Goal: Task Accomplishment & Management: Manage account settings

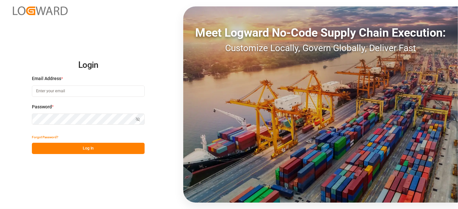
type input "janggyu.kim@jamindustries.com"
click at [78, 150] on button "Log In" at bounding box center [88, 148] width 113 height 11
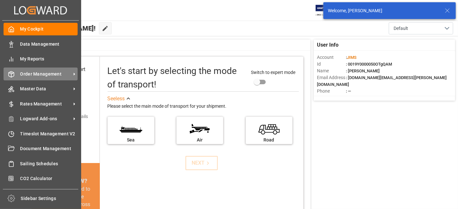
click at [37, 72] on span "Order Management" at bounding box center [45, 74] width 51 height 7
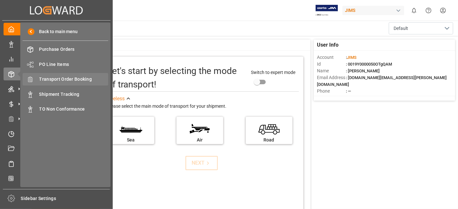
click at [85, 78] on span "Transport Order Booking" at bounding box center [73, 79] width 69 height 7
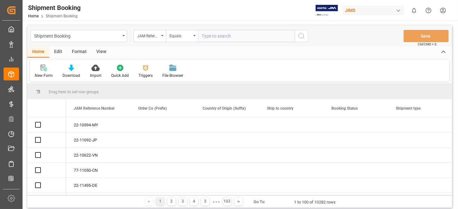
click at [208, 36] on input "text" at bounding box center [246, 36] width 97 height 12
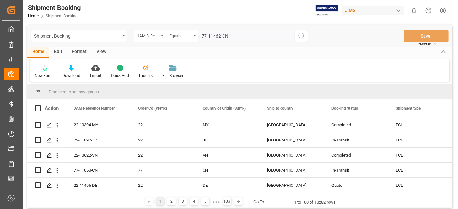
type input "77-11462-CN"
click at [304, 39] on line "search button" at bounding box center [303, 38] width 1 height 1
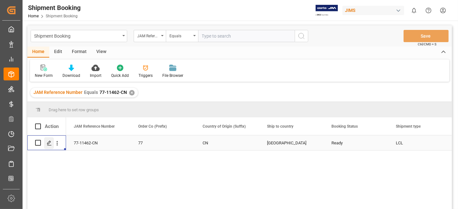
click at [50, 145] on icon "Press SPACE to select this row." at bounding box center [49, 143] width 5 height 5
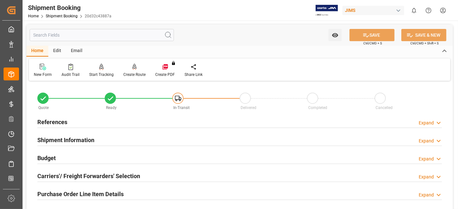
click at [52, 120] on h2 "References" at bounding box center [52, 122] width 30 height 9
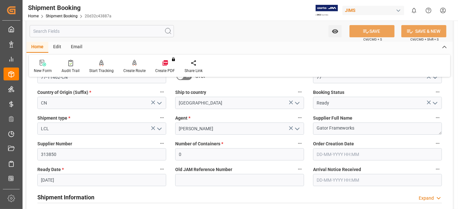
scroll to position [36, 0]
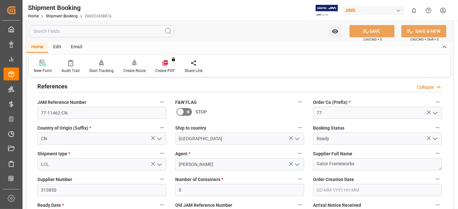
click at [59, 89] on h2 "References" at bounding box center [52, 86] width 30 height 9
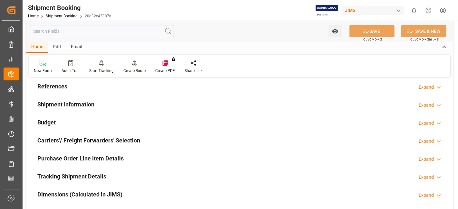
click at [51, 121] on h2 "Budget" at bounding box center [46, 122] width 18 height 9
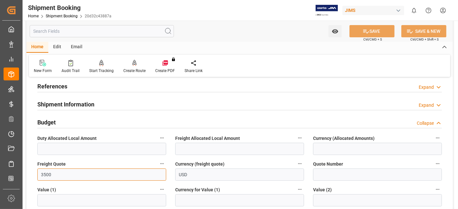
click at [42, 173] on input "3500" at bounding box center [101, 175] width 129 height 12
type input "1600"
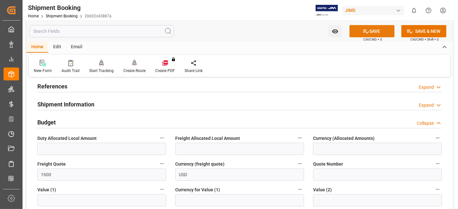
click at [357, 33] on button "SAVE" at bounding box center [371, 31] width 45 height 12
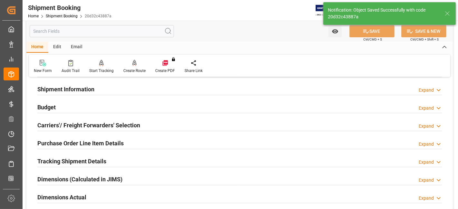
scroll to position [96, 0]
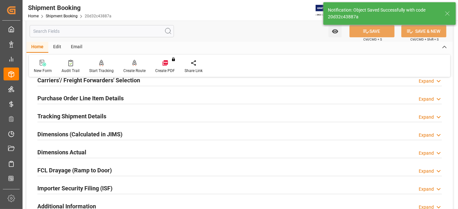
click at [78, 152] on h2 "Dimensions Actual" at bounding box center [61, 152] width 49 height 9
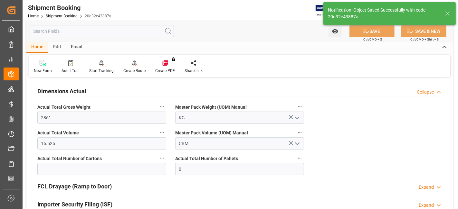
scroll to position [167, 0]
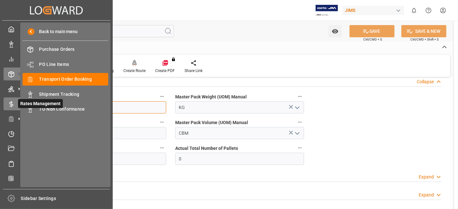
drag, startPoint x: 78, startPoint y: 107, endPoint x: 17, endPoint y: 107, distance: 60.5
click at [18, 107] on div "Created by potrace 1.15, written by Peter Selinger 2001-2017 Created by potrace…" at bounding box center [229, 104] width 458 height 209
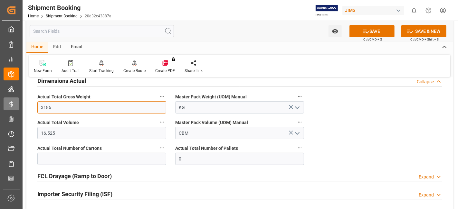
type input "3186"
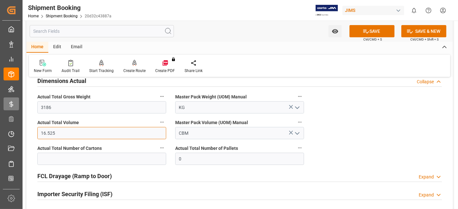
click at [66, 137] on input "16.525" at bounding box center [101, 133] width 129 height 12
type input "16.728"
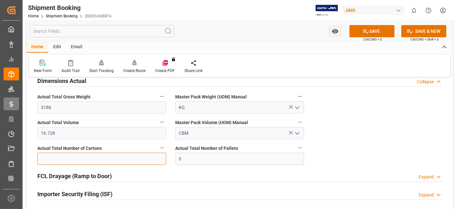
drag, startPoint x: 74, startPoint y: 158, endPoint x: 77, endPoint y: 156, distance: 3.5
click at [74, 158] on input "text" at bounding box center [101, 159] width 129 height 12
type input "227"
click at [364, 33] on icon at bounding box center [366, 31] width 7 height 7
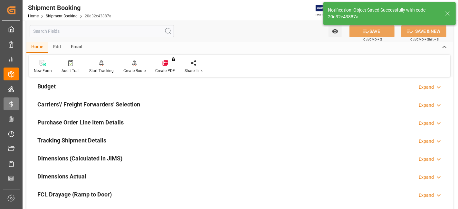
scroll to position [60, 0]
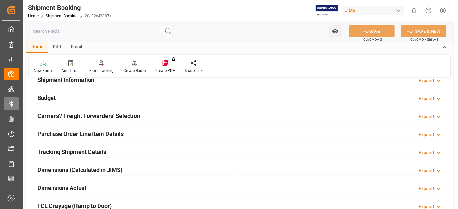
click at [69, 153] on h2 "Tracking Shipment Details" at bounding box center [71, 152] width 69 height 9
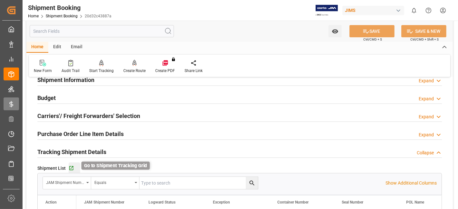
click at [72, 166] on icon "button" at bounding box center [71, 168] width 5 height 5
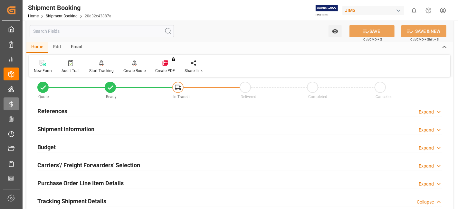
scroll to position [0, 0]
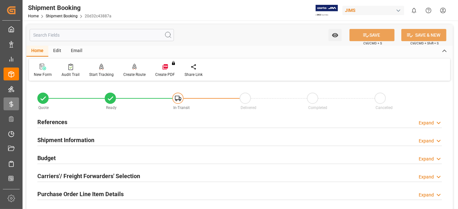
click at [142, 138] on div "Shipment Information Expand" at bounding box center [239, 140] width 404 height 12
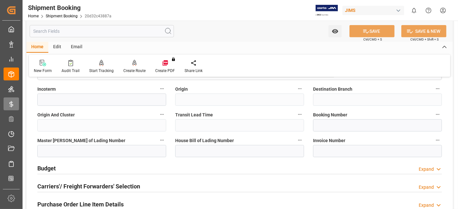
scroll to position [250, 0]
click at [345, 125] on input at bounding box center [377, 125] width 129 height 12
paste input "13641450"
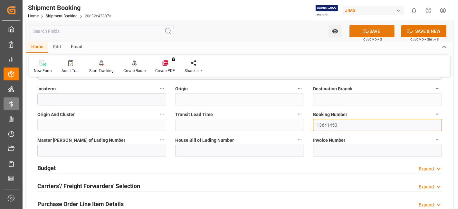
type input "13641450"
click at [360, 32] on button "SAVE" at bounding box center [371, 31] width 45 height 12
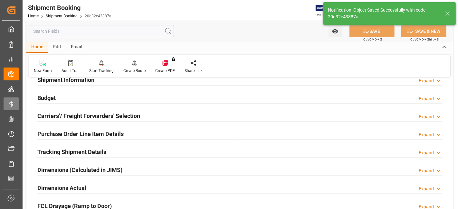
scroll to position [71, 0]
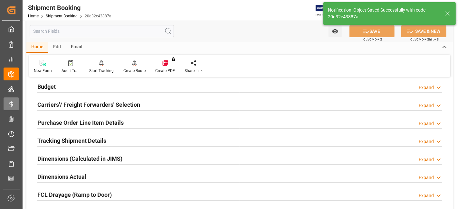
click at [54, 87] on h2 "Budget" at bounding box center [46, 86] width 18 height 9
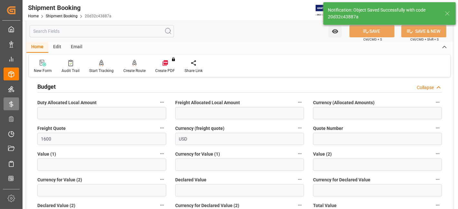
click at [54, 87] on h2 "Budget" at bounding box center [46, 86] width 18 height 9
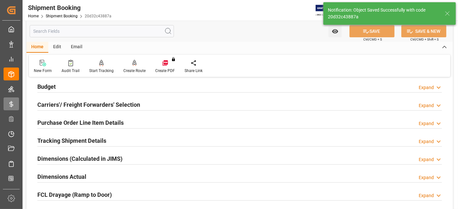
click at [62, 102] on h2 "Carriers'/ Freight Forwarders' Selection" at bounding box center [88, 104] width 103 height 9
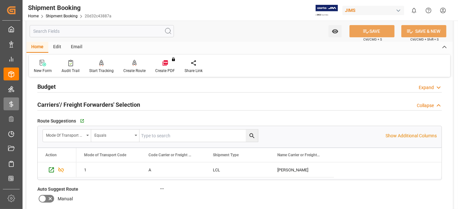
click at [62, 102] on h2 "Carriers'/ Freight Forwarders' Selection" at bounding box center [88, 104] width 103 height 9
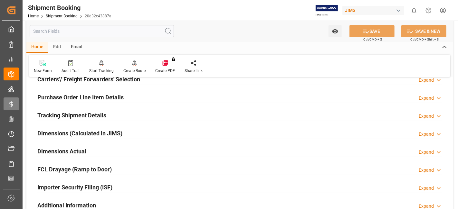
scroll to position [107, 0]
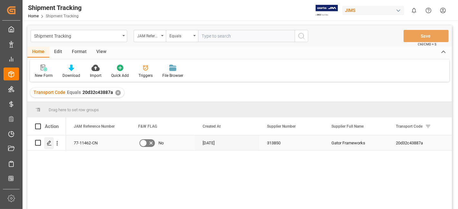
click at [50, 146] on div "Press SPACE to select this row." at bounding box center [49, 144] width 10 height 12
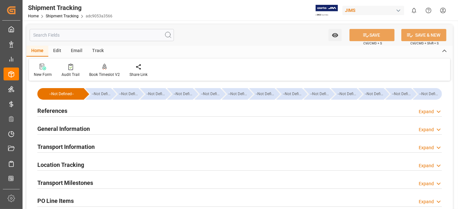
click at [86, 106] on div "References Expand" at bounding box center [239, 110] width 404 height 12
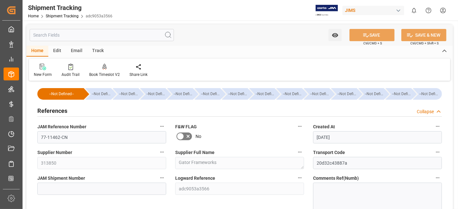
click at [74, 111] on div "References Collapse" at bounding box center [239, 110] width 404 height 12
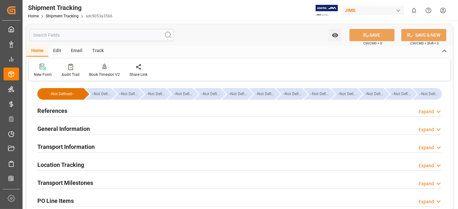
scroll to position [36, 0]
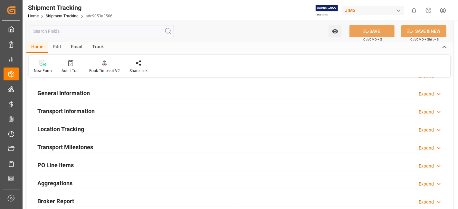
click at [75, 94] on h2 "General Information" at bounding box center [63, 93] width 52 height 9
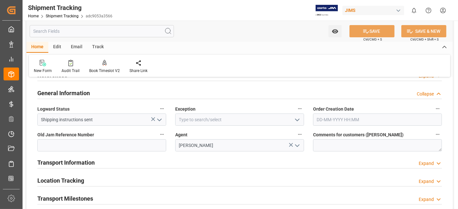
click at [75, 94] on h2 "General Information" at bounding box center [63, 93] width 52 height 9
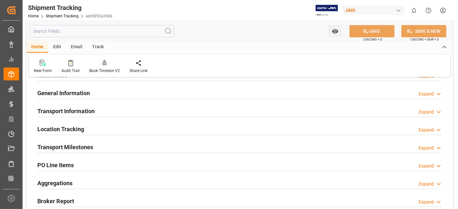
click at [76, 109] on h2 "Transport Information" at bounding box center [65, 111] width 57 height 9
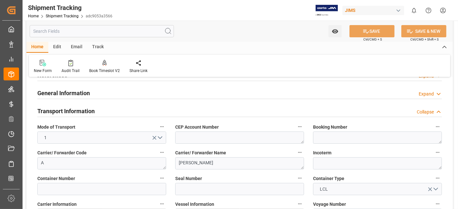
click at [76, 109] on h2 "Transport Information" at bounding box center [65, 111] width 57 height 9
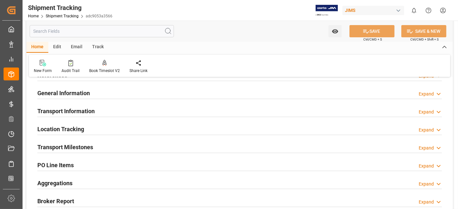
scroll to position [0, 0]
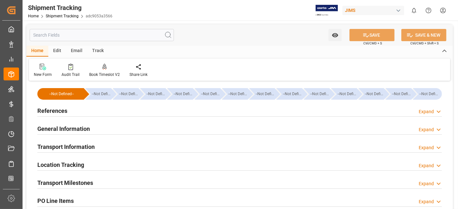
click at [69, 113] on div "References Expand" at bounding box center [239, 110] width 404 height 12
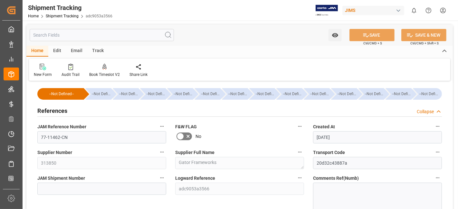
click at [69, 113] on div "References Collapse" at bounding box center [239, 110] width 404 height 12
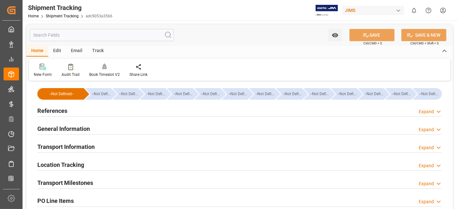
click at [67, 128] on h2 "General Information" at bounding box center [63, 129] width 52 height 9
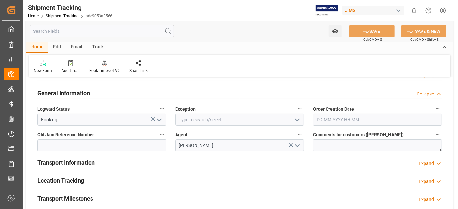
scroll to position [71, 0]
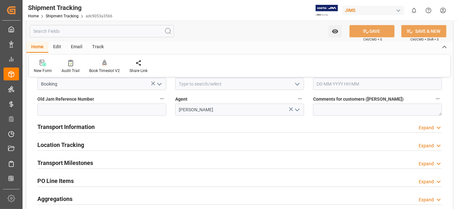
click at [67, 122] on div "Transport Information" at bounding box center [65, 126] width 57 height 12
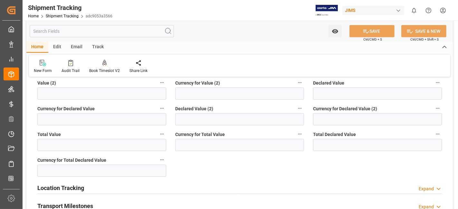
scroll to position [358, 0]
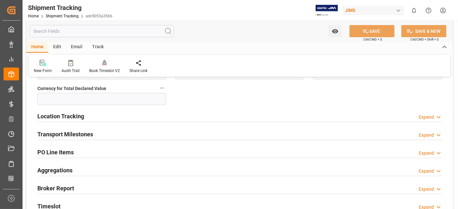
click at [68, 132] on h2 "Transport Milestones" at bounding box center [65, 134] width 56 height 9
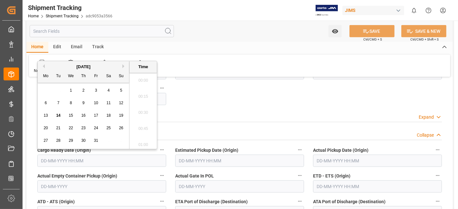
click at [73, 160] on input "text" at bounding box center [101, 161] width 129 height 12
click at [65, 112] on div "13 14 15 16 17 18 19" at bounding box center [84, 115] width 88 height 13
click at [82, 117] on span "16" at bounding box center [83, 115] width 4 height 5
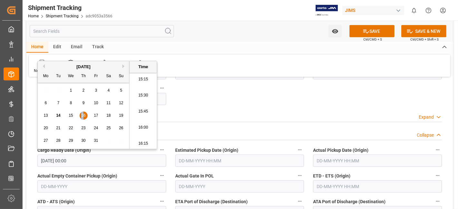
type input "16-10-2025 00:00"
click at [219, 157] on input "text" at bounding box center [239, 161] width 129 height 12
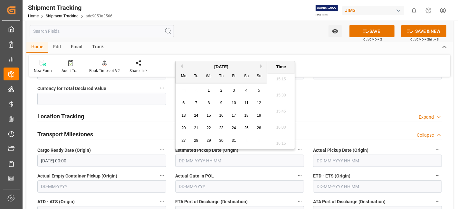
click at [233, 116] on span "17" at bounding box center [234, 115] width 4 height 5
type input "17-10-2025 00:00"
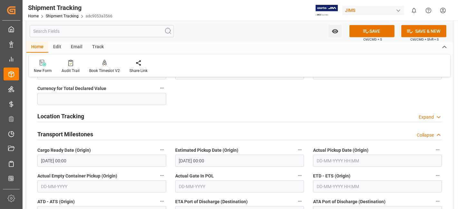
click at [262, 169] on div "Actual Gate In POL" at bounding box center [240, 182] width 138 height 26
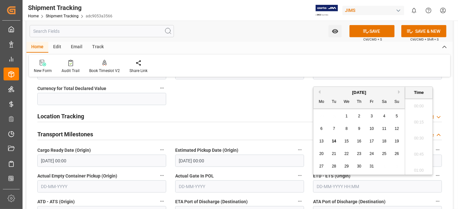
click at [320, 184] on input "text" at bounding box center [377, 187] width 129 height 12
click at [331, 115] on div "29 30 1 2 3 4 5" at bounding box center [359, 116] width 88 height 13
click at [372, 155] on span "24" at bounding box center [371, 154] width 4 height 5
type input "24-10-2025 00:00"
click at [273, 172] on label "Actual Gate In POL" at bounding box center [239, 176] width 129 height 9
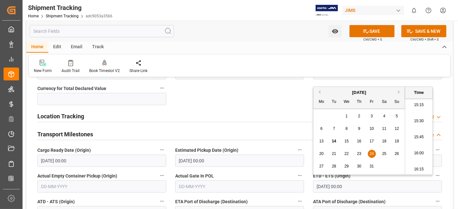
click at [296, 172] on button "Actual Gate In POL" at bounding box center [300, 176] width 8 height 8
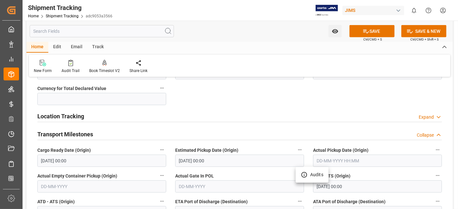
click at [273, 171] on div at bounding box center [229, 104] width 458 height 209
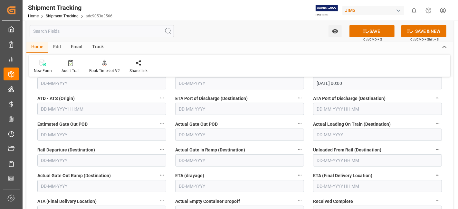
scroll to position [465, 0]
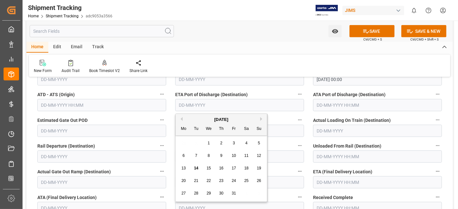
click at [222, 106] on input "text" at bounding box center [239, 105] width 129 height 12
click at [194, 121] on div "[DATE]" at bounding box center [221, 120] width 91 height 6
click at [262, 118] on button "Next Month" at bounding box center [262, 119] width 4 height 4
click at [197, 169] on span "11" at bounding box center [196, 168] width 4 height 5
type input "11-11-2025"
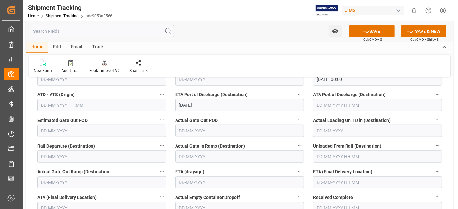
scroll to position [501, 0]
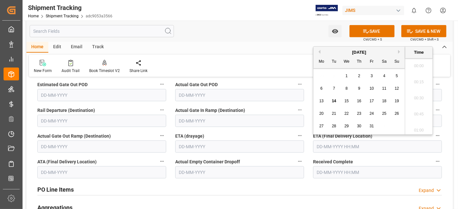
click at [324, 146] on input "text" at bounding box center [377, 147] width 129 height 12
click at [331, 72] on div "29 30 1 2 3 4 5" at bounding box center [359, 76] width 88 height 13
click at [398, 50] on button "Next Month" at bounding box center [400, 52] width 4 height 4
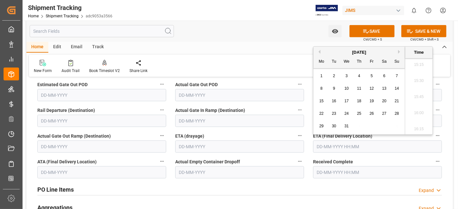
click at [318, 52] on button "Previous Month" at bounding box center [319, 52] width 4 height 4
click at [399, 51] on button "Next Month" at bounding box center [400, 52] width 4 height 4
click at [372, 76] on span "5" at bounding box center [372, 76] width 2 height 5
type input "05-12-2025 00:00"
click at [373, 30] on button "SAVE" at bounding box center [371, 31] width 45 height 12
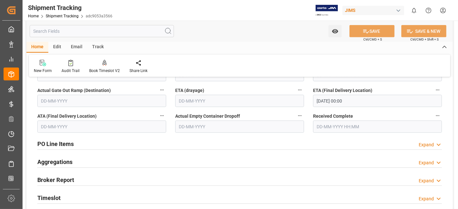
scroll to position [572, 0]
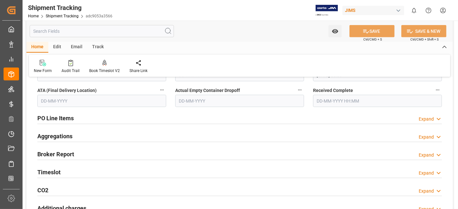
click at [94, 133] on div "Aggregations Expand" at bounding box center [239, 136] width 404 height 12
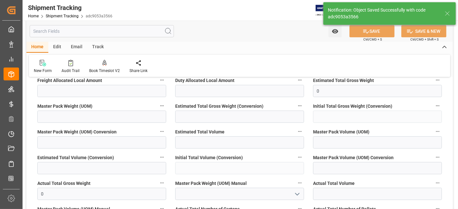
scroll to position [226, 0]
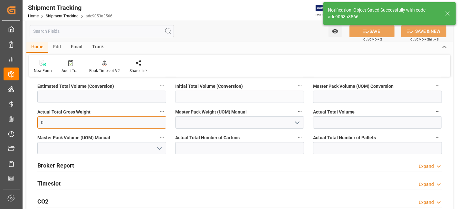
click at [63, 121] on input "0" at bounding box center [101, 123] width 129 height 12
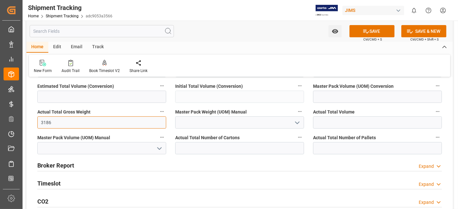
type input "3186"
click at [297, 121] on icon "open menu" at bounding box center [297, 123] width 8 height 8
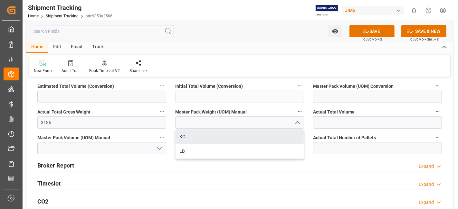
click at [270, 140] on div "KG" at bounding box center [240, 137] width 128 height 14
type input "KG"
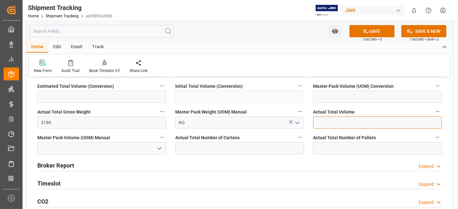
click at [340, 119] on input "text" at bounding box center [377, 123] width 129 height 12
click at [336, 120] on input "text" at bounding box center [377, 123] width 129 height 12
type input "16.728"
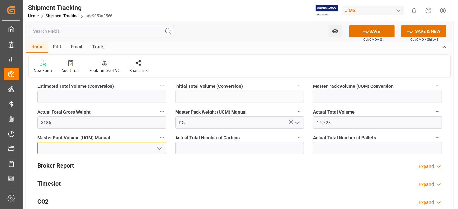
click at [164, 149] on input at bounding box center [101, 148] width 129 height 12
click at [160, 149] on icon "open menu" at bounding box center [160, 149] width 8 height 8
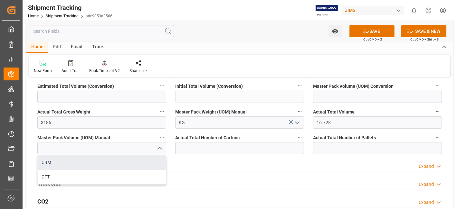
click at [101, 161] on div "CBM" at bounding box center [102, 163] width 128 height 14
type input "CBM"
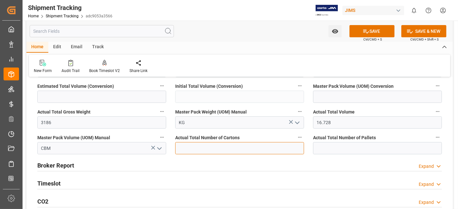
click at [212, 147] on input "text" at bounding box center [239, 148] width 129 height 12
type input "227"
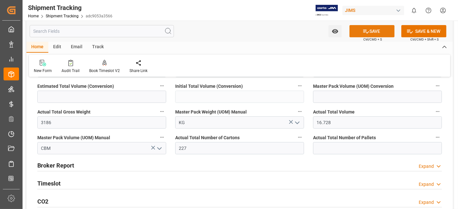
click at [363, 32] on icon at bounding box center [366, 32] width 6 height 4
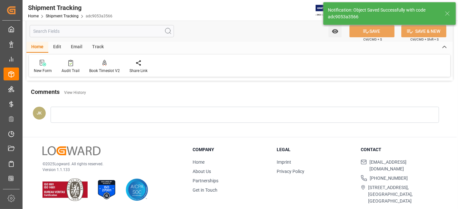
scroll to position [72, 0]
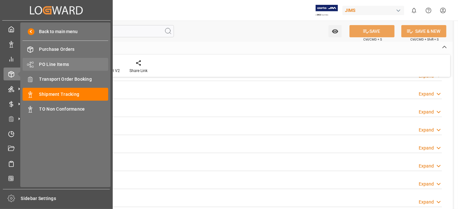
click at [57, 65] on span "PO Line Items" at bounding box center [73, 64] width 69 height 7
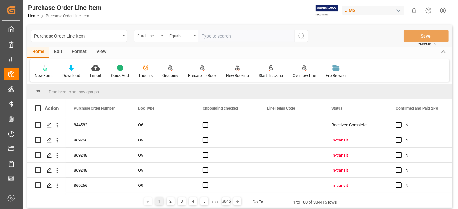
click at [161, 39] on div "Purchase Order Number" at bounding box center [150, 36] width 32 height 12
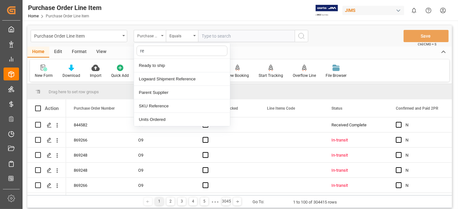
type input "ref"
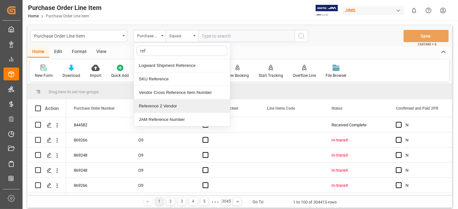
click at [160, 106] on div "Reference 2 Vendor" at bounding box center [182, 107] width 96 height 14
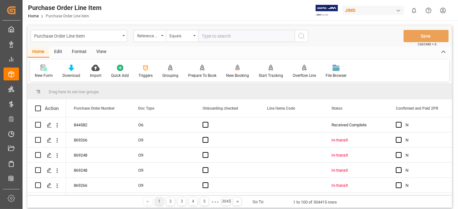
click at [211, 40] on input "text" at bounding box center [246, 36] width 97 height 12
paste input "77-11465-US"
type input "77-11465-US"
click at [300, 38] on circle "search button" at bounding box center [301, 35] width 5 height 5
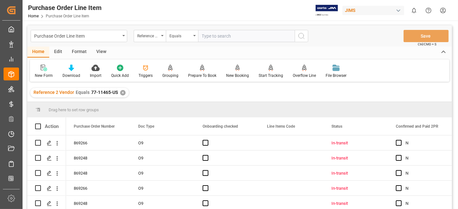
click at [99, 52] on div "View" at bounding box center [101, 52] width 20 height 11
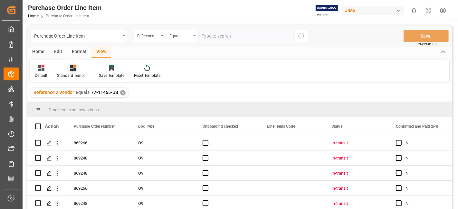
click at [73, 70] on icon at bounding box center [73, 68] width 6 height 6
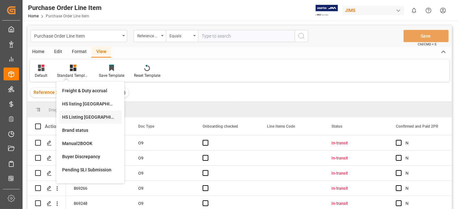
click at [90, 119] on div "HS Listing CANADA" at bounding box center [90, 117] width 56 height 7
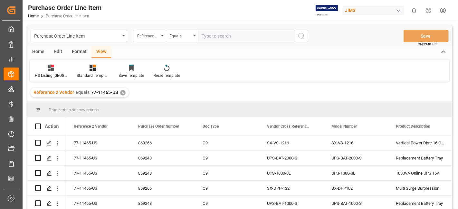
click at [39, 51] on div "Home" at bounding box center [38, 52] width 22 height 11
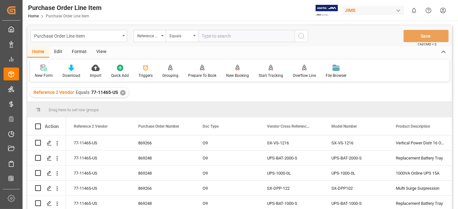
click at [71, 75] on div "Download" at bounding box center [71, 76] width 18 height 6
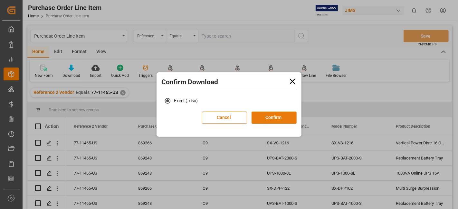
click at [276, 117] on button "Confirm" at bounding box center [274, 118] width 45 height 12
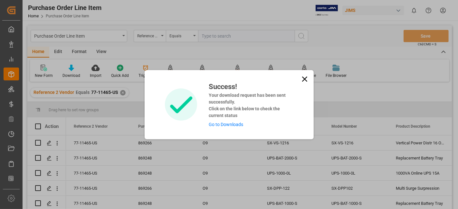
click at [226, 124] on link "Go to Downloads" at bounding box center [226, 124] width 34 height 5
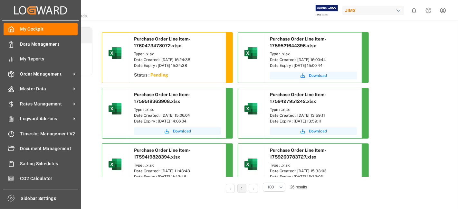
drag, startPoint x: 36, startPoint y: 73, endPoint x: 102, endPoint y: 9, distance: 92.5
click at [102, 9] on div "Settings Home Settings Downloads JIMS 0 Notifications Only show unread All Watc…" at bounding box center [238, 10] width 440 height 21
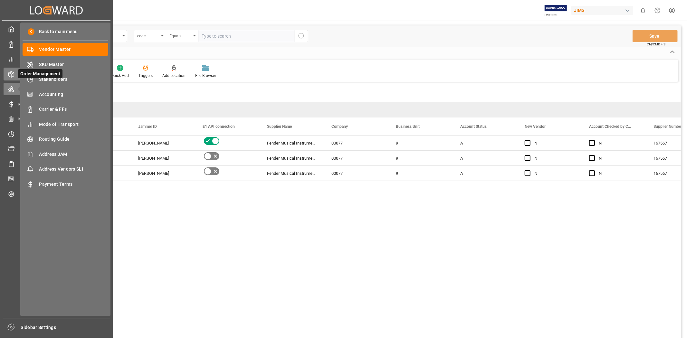
click at [12, 71] on div at bounding box center [9, 74] width 11 height 7
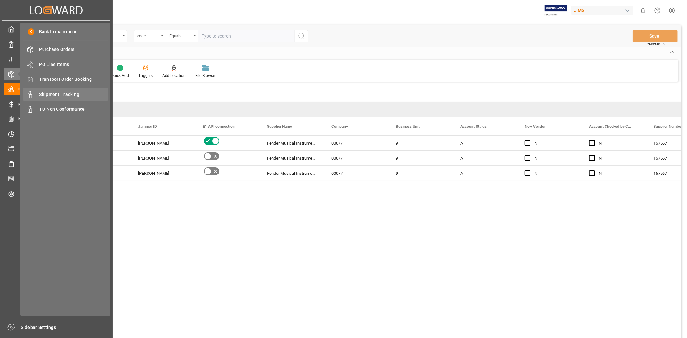
click at [70, 96] on span "Shipment Tracking" at bounding box center [73, 94] width 69 height 7
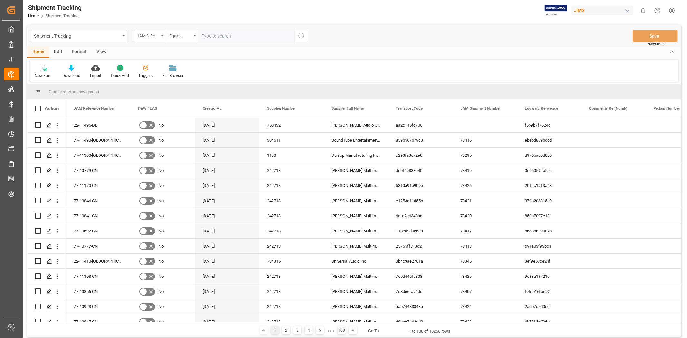
click at [163, 34] on div "JAM Reference Number" at bounding box center [150, 36] width 32 height 12
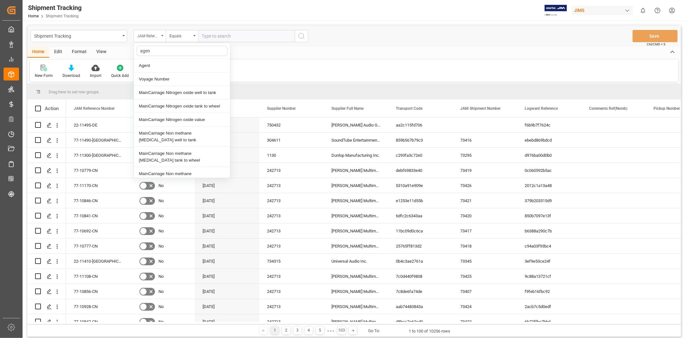
type input "agent"
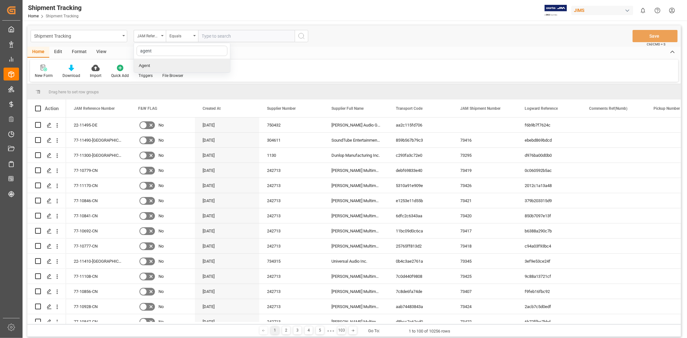
click at [152, 64] on div "Agent" at bounding box center [182, 66] width 96 height 14
click at [223, 33] on span "Select Items" at bounding box center [215, 35] width 27 height 5
type input "jang"
click at [229, 66] on span "[PERSON_NAME]" at bounding box center [228, 65] width 35 height 5
click at [211, 66] on input "[PERSON_NAME]" at bounding box center [204, 65] width 13 height 13
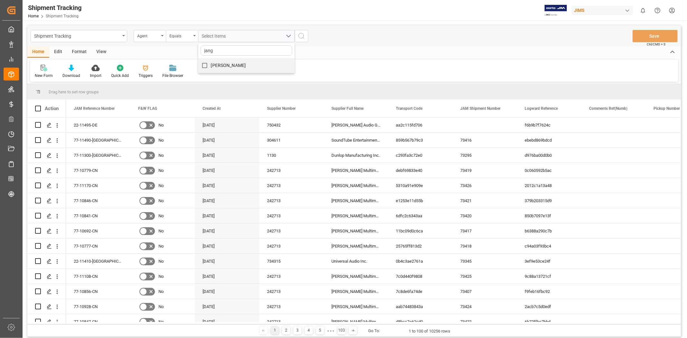
checkbox input "true"
click at [303, 36] on icon "search button" at bounding box center [302, 36] width 8 height 8
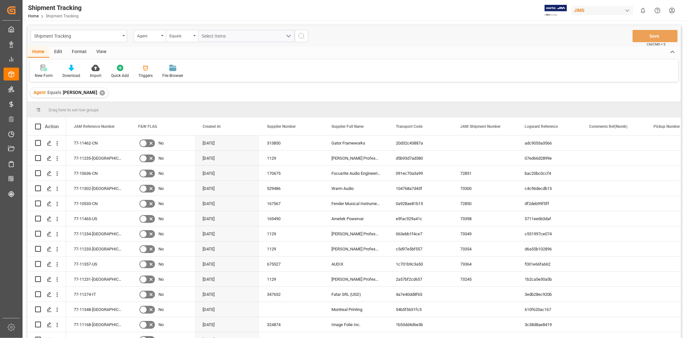
click at [99, 52] on div "View" at bounding box center [101, 52] width 20 height 11
click at [43, 70] on icon at bounding box center [41, 68] width 6 height 6
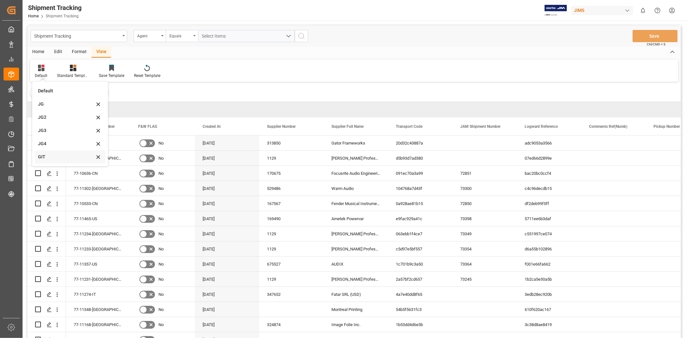
click at [50, 155] on div "GIT" at bounding box center [66, 157] width 56 height 7
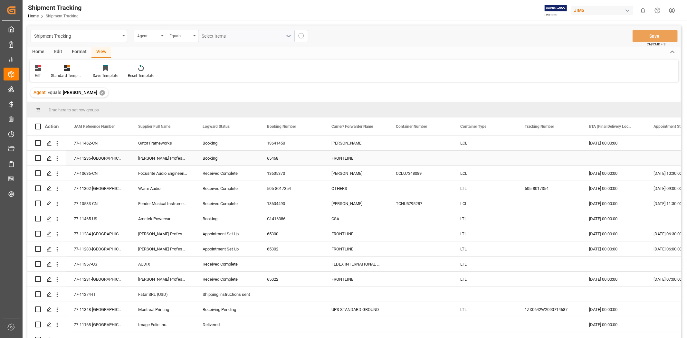
click at [461, 162] on div "Press SPACE to select this row." at bounding box center [484, 158] width 64 height 15
click at [465, 159] on div "Press SPACE to select this row." at bounding box center [484, 158] width 64 height 15
click at [474, 159] on span "Select" at bounding box center [468, 162] width 12 height 7
click at [475, 294] on div "LTL" at bounding box center [484, 293] width 47 height 6
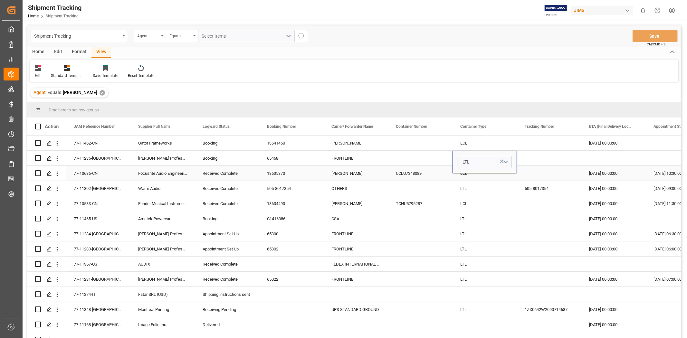
click at [473, 176] on div "LCL" at bounding box center [484, 173] width 64 height 15
click at [642, 35] on button "Save" at bounding box center [654, 36] width 45 height 12
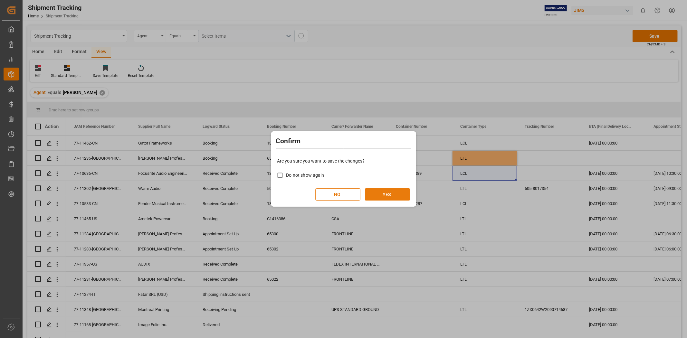
click at [394, 191] on button "YES" at bounding box center [387, 194] width 45 height 12
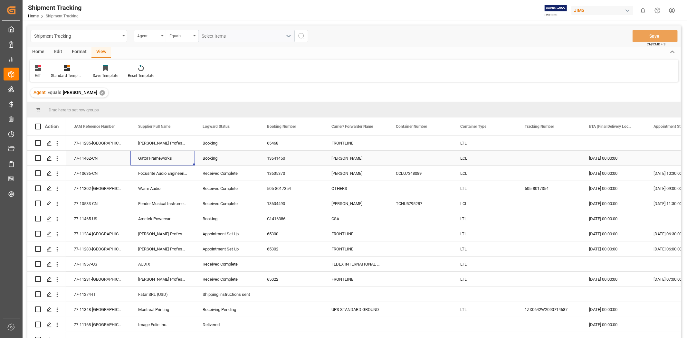
click at [159, 159] on div "Gator Frameworks" at bounding box center [162, 158] width 64 height 15
click at [278, 220] on div "C1416386" at bounding box center [291, 218] width 64 height 15
click at [57, 219] on icon "open menu" at bounding box center [57, 219] width 1 height 5
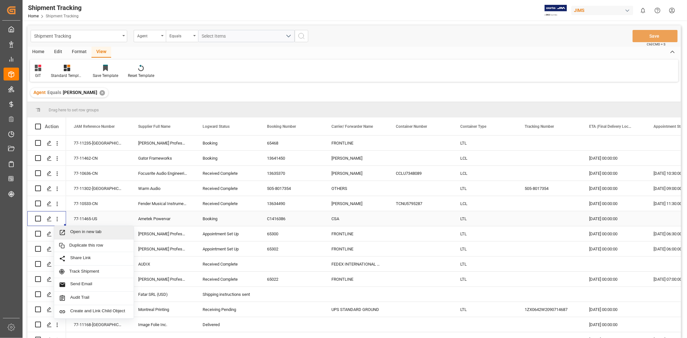
click at [92, 232] on span "Open in new tab" at bounding box center [99, 232] width 59 height 7
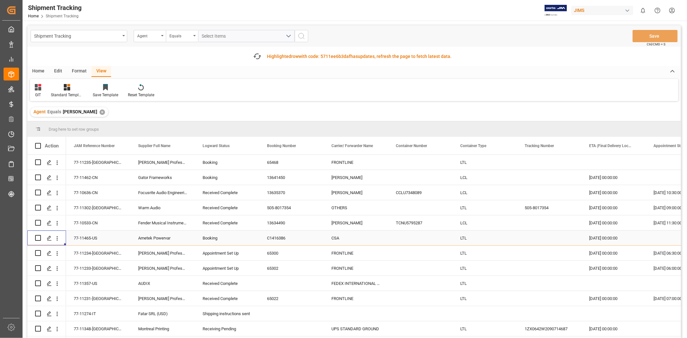
click at [86, 239] on div "77-11465-US" at bounding box center [98, 238] width 64 height 15
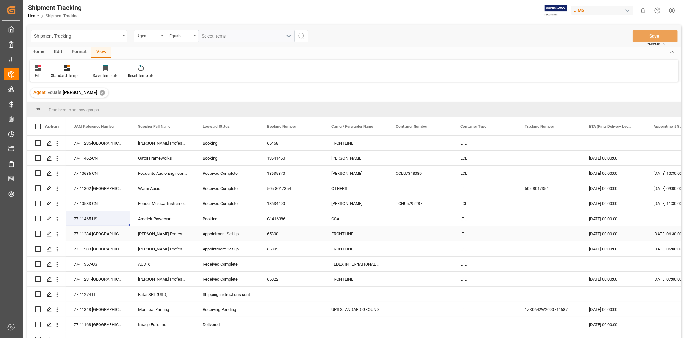
click at [91, 234] on div "77-11234-[GEOGRAPHIC_DATA]" at bounding box center [98, 233] width 64 height 15
click at [91, 248] on div "77-11233-[GEOGRAPHIC_DATA]" at bounding box center [98, 249] width 64 height 15
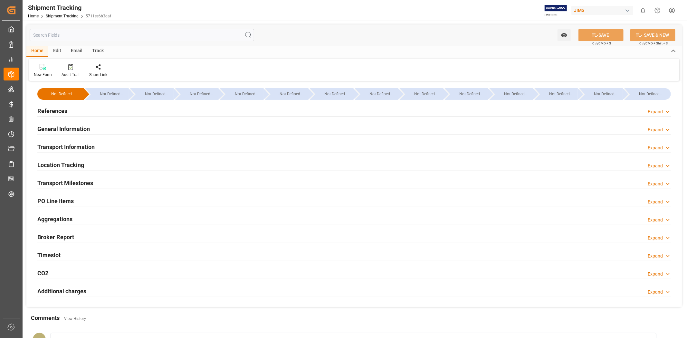
type input "[DATE] 00:00"
click at [190, 182] on div "Transport Milestones Expand" at bounding box center [353, 182] width 633 height 12
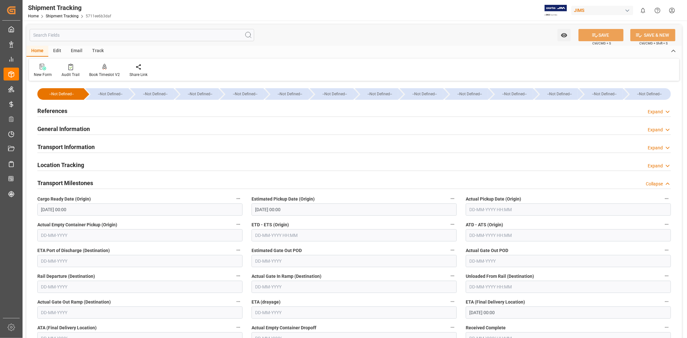
click at [505, 210] on input "text" at bounding box center [568, 210] width 205 height 12
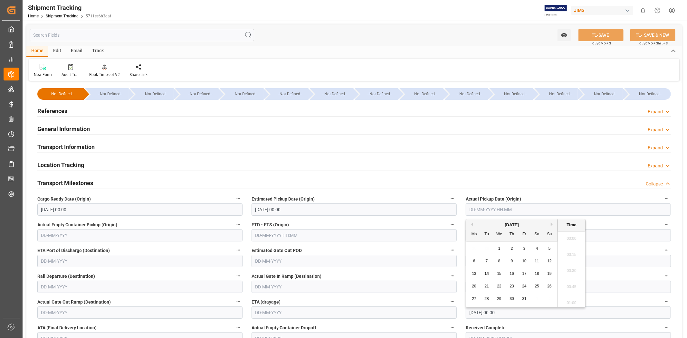
scroll to position [1016, 0]
click at [481, 249] on div "29 30 1 2 3 4 5" at bounding box center [512, 248] width 88 height 13
click at [486, 273] on span "14" at bounding box center [486, 273] width 4 height 5
type input "14-10-2025 00:00"
click at [589, 36] on button "SAVE" at bounding box center [600, 35] width 45 height 12
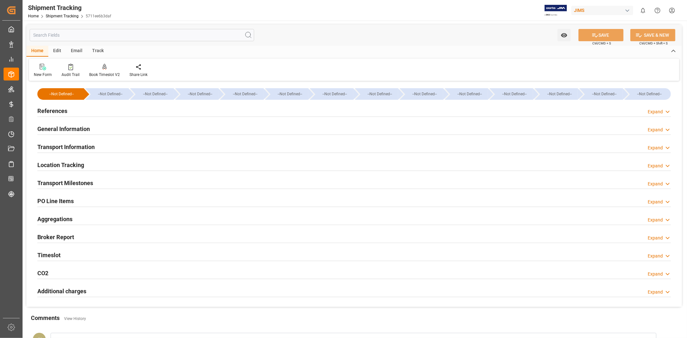
click at [85, 110] on div "References Expand" at bounding box center [353, 110] width 633 height 12
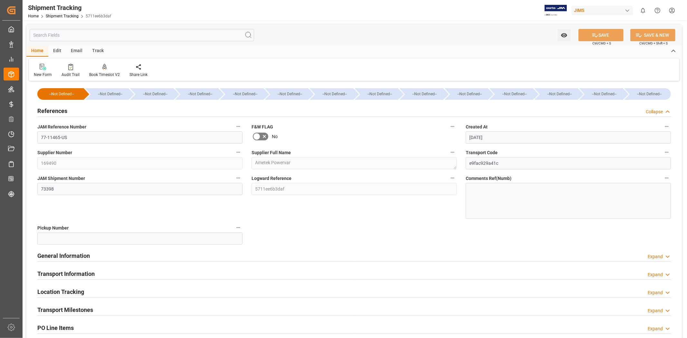
click at [85, 110] on div "References Collapse" at bounding box center [353, 110] width 633 height 12
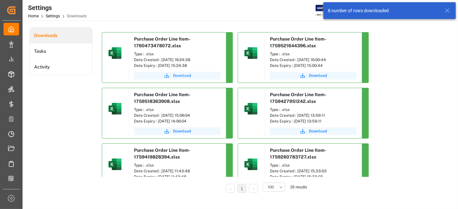
click at [183, 75] on span "Download" at bounding box center [182, 76] width 18 height 6
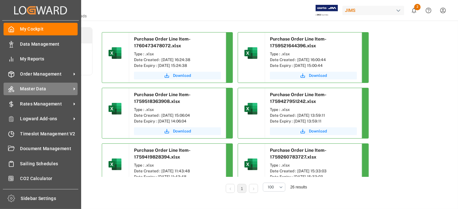
click at [43, 87] on span "Master Data" at bounding box center [45, 89] width 51 height 7
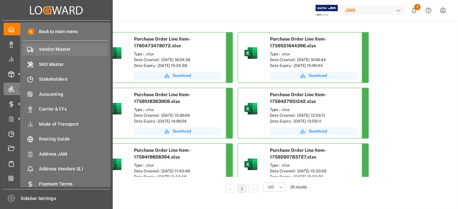
click at [60, 47] on span "Vendor Master" at bounding box center [73, 49] width 69 height 7
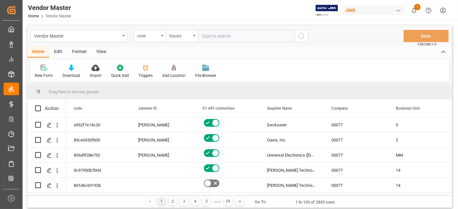
click at [212, 36] on input "text" at bounding box center [246, 36] width 97 height 12
click at [161, 39] on div "code" at bounding box center [150, 36] width 32 height 12
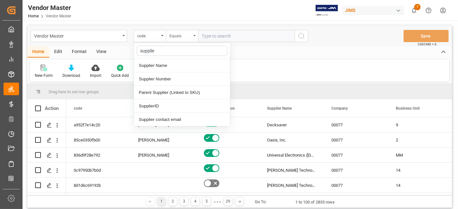
type input "supplier"
click at [173, 80] on div "Supplier Number" at bounding box center [182, 79] width 96 height 14
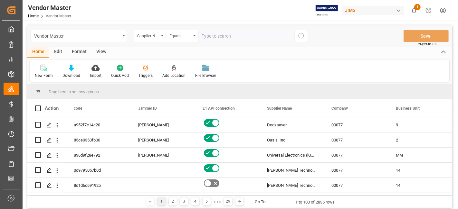
click at [224, 35] on input "text" at bounding box center [246, 36] width 97 height 12
paste input "499814"
type input "499814"
click at [299, 37] on icon "search button" at bounding box center [302, 36] width 8 height 8
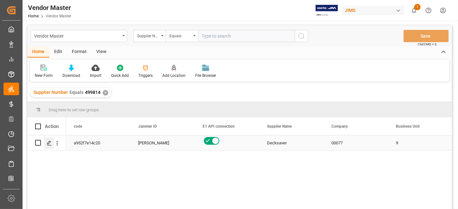
click at [48, 144] on polygon "Press SPACE to select this row." at bounding box center [48, 142] width 3 height 3
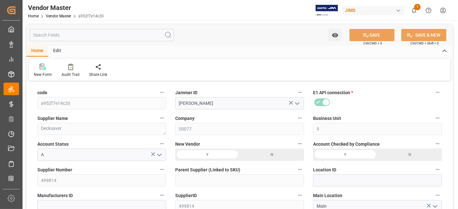
type input "[DATE] 01:34"
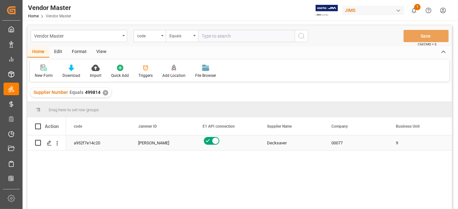
click at [152, 147] on div "[PERSON_NAME]" at bounding box center [162, 143] width 49 height 15
click at [416, 4] on span "1" at bounding box center [417, 7] width 6 height 6
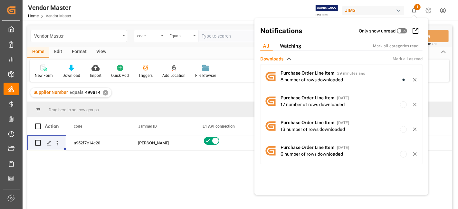
click at [185, 8] on div "Vendor Master Home Vendor Master [PERSON_NAME] 1 Notifications Only show unread…" at bounding box center [238, 10] width 440 height 21
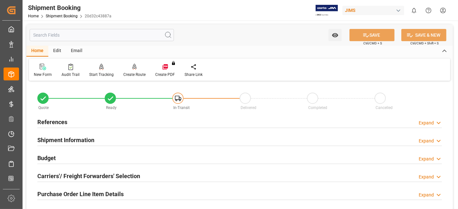
scroll to position [107, 0]
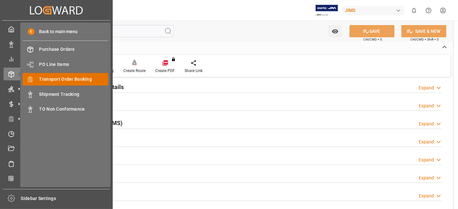
click at [63, 79] on span "Transport Order Booking" at bounding box center [73, 79] width 69 height 7
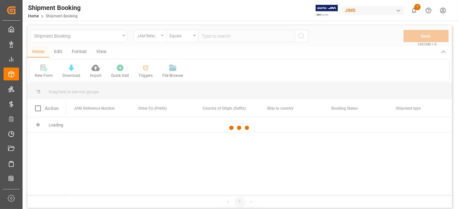
click at [212, 37] on div at bounding box center [239, 127] width 424 height 205
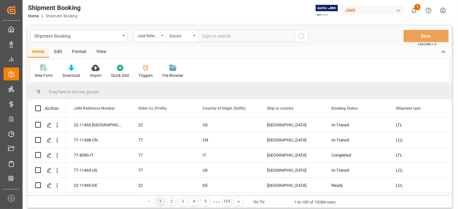
click at [212, 37] on input "text" at bounding box center [246, 36] width 97 height 12
paste input "77-11465-US"
type input "77-11465-US"
click at [301, 37] on icon "search button" at bounding box center [302, 36] width 8 height 8
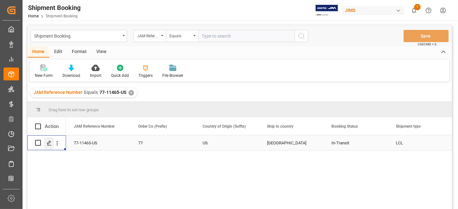
click at [48, 144] on icon "Press SPACE to select this row." at bounding box center [49, 143] width 5 height 5
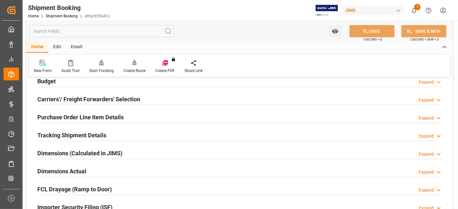
scroll to position [71, 0]
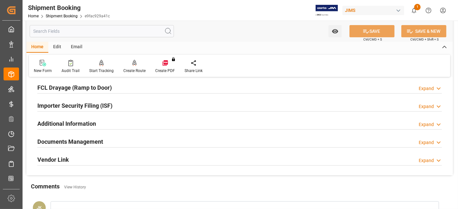
click at [101, 138] on h2 "Documents Management" at bounding box center [70, 142] width 66 height 9
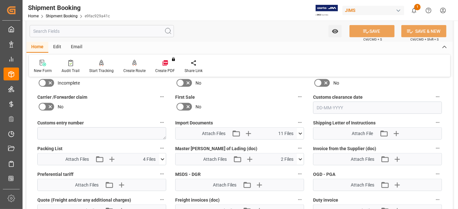
scroll to position [322, 0]
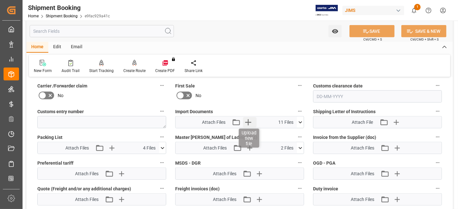
click at [252, 121] on icon "button" at bounding box center [248, 122] width 10 height 10
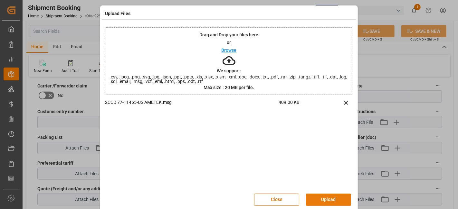
click at [321, 197] on button "Upload" at bounding box center [328, 200] width 45 height 12
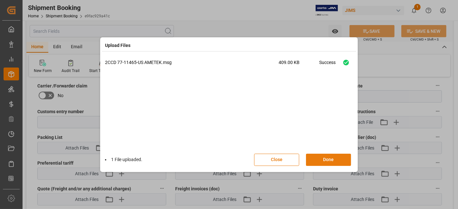
click at [322, 159] on button "Done" at bounding box center [328, 160] width 45 height 12
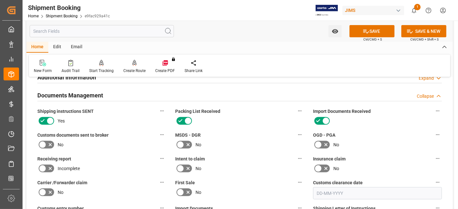
scroll to position [214, 0]
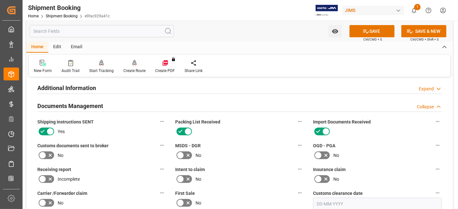
click at [51, 154] on icon at bounding box center [50, 155] width 3 height 3
click at [0, 0] on input "checkbox" at bounding box center [0, 0] width 0 height 0
click at [366, 27] on button "SAVE" at bounding box center [371, 31] width 45 height 12
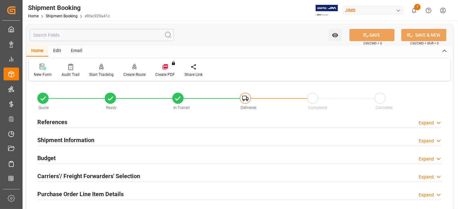
scroll to position [0, 0]
click at [74, 123] on div "References Expand" at bounding box center [239, 122] width 404 height 12
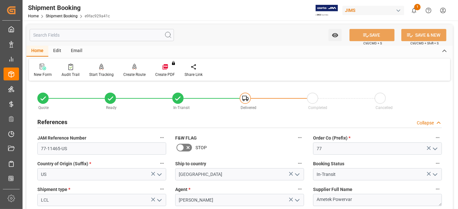
click at [75, 124] on div "References Collapse" at bounding box center [239, 122] width 404 height 12
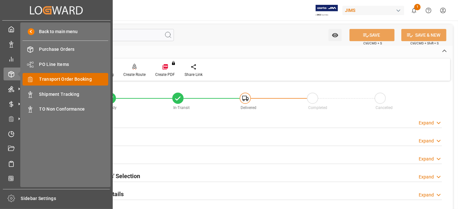
click at [62, 78] on span "Transport Order Booking" at bounding box center [73, 79] width 69 height 7
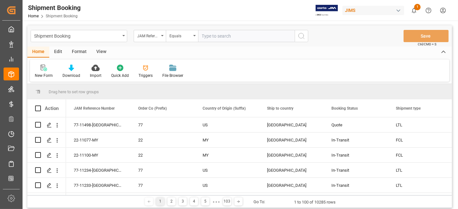
click at [208, 39] on input "text" at bounding box center [246, 36] width 97 height 12
paste input "77-11147-CN"
type input "77-11147-CN"
click at [300, 36] on icon "search button" at bounding box center [302, 36] width 8 height 8
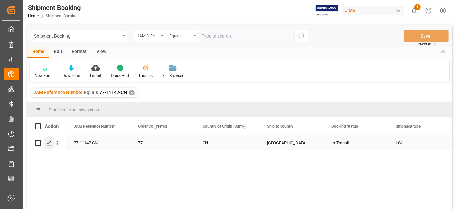
click at [50, 144] on icon "Press SPACE to select this row." at bounding box center [49, 143] width 5 height 5
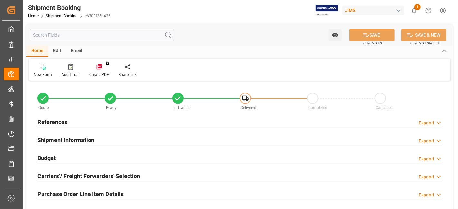
type input "81"
click at [105, 139] on div "Shipment Information Expand" at bounding box center [239, 140] width 404 height 12
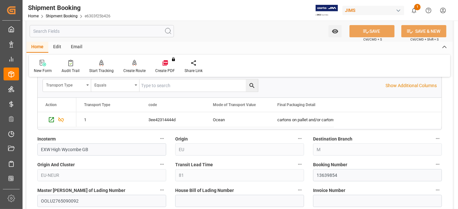
scroll to position [214, 0]
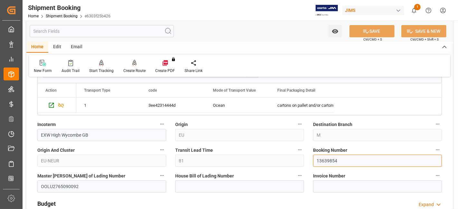
click at [321, 157] on input "13639854" at bounding box center [377, 161] width 129 height 12
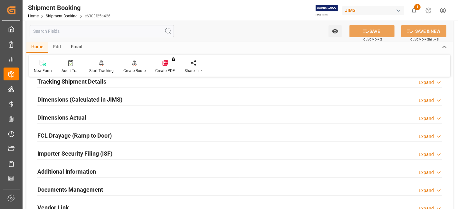
scroll to position [429, 0]
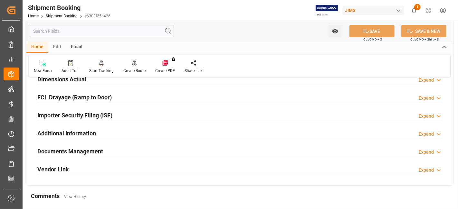
click at [125, 147] on div "Documents Management Expand" at bounding box center [239, 151] width 404 height 12
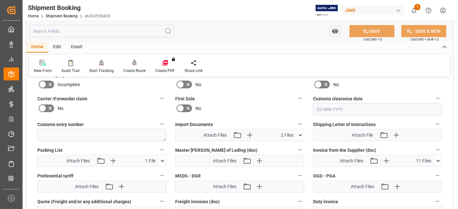
scroll to position [572, 0]
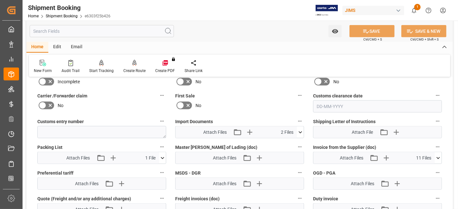
click at [303, 130] on icon at bounding box center [300, 132] width 7 height 7
click at [261, 157] on icon "button" at bounding box center [259, 158] width 10 height 10
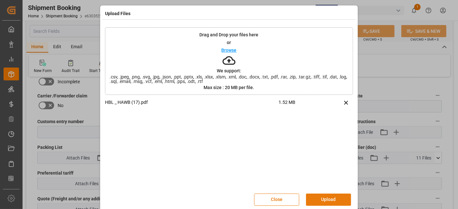
click at [319, 199] on button "Upload" at bounding box center [328, 200] width 45 height 12
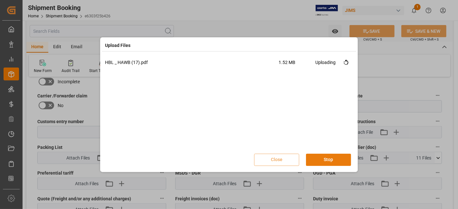
click at [330, 159] on button "Stop" at bounding box center [328, 160] width 45 height 12
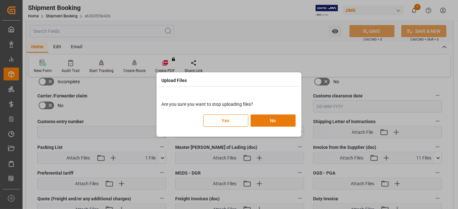
click at [271, 121] on button "No" at bounding box center [273, 121] width 45 height 12
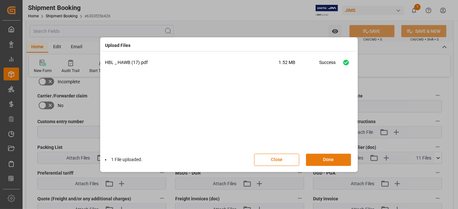
click at [330, 157] on button "Done" at bounding box center [328, 160] width 45 height 12
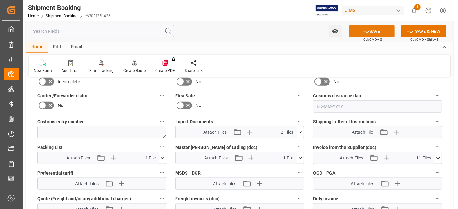
click at [366, 33] on icon at bounding box center [366, 31] width 7 height 7
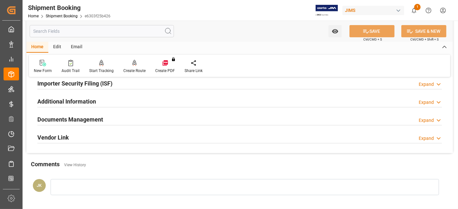
scroll to position [165, 0]
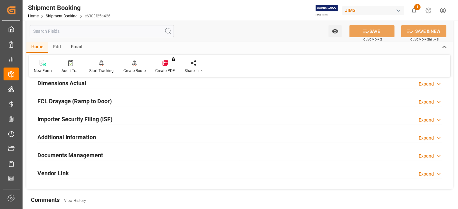
click at [124, 157] on div "Documents Management Expand" at bounding box center [239, 155] width 404 height 12
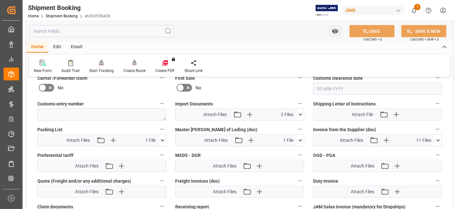
scroll to position [344, 0]
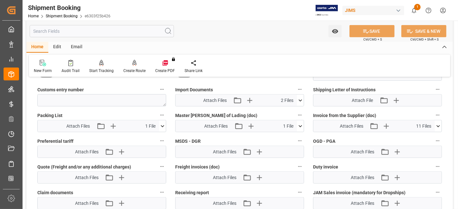
click at [163, 125] on icon at bounding box center [163, 126] width 4 height 2
click at [163, 124] on icon at bounding box center [162, 126] width 7 height 7
click at [161, 125] on icon at bounding box center [162, 126] width 7 height 7
click at [144, 137] on icon at bounding box center [145, 138] width 7 height 7
click at [131, 112] on label "Packing List" at bounding box center [101, 115] width 129 height 9
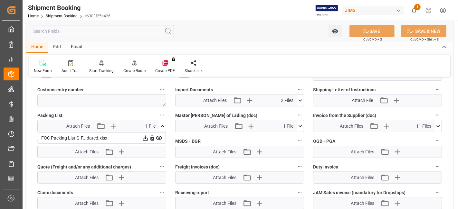
click at [158, 112] on button "Packing List" at bounding box center [162, 115] width 8 height 8
click at [300, 99] on div at bounding box center [229, 104] width 458 height 209
click at [300, 100] on icon at bounding box center [301, 101] width 4 height 2
click at [283, 110] on icon at bounding box center [283, 112] width 7 height 7
click at [438, 125] on icon at bounding box center [438, 126] width 7 height 7
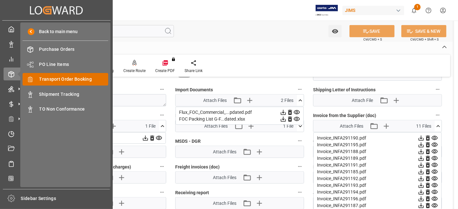
click at [75, 79] on span "Transport Order Booking" at bounding box center [73, 79] width 69 height 7
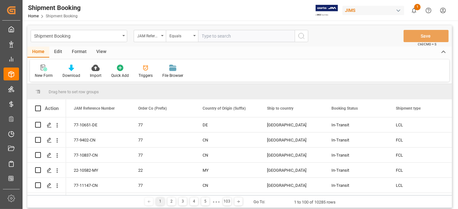
click at [215, 38] on input "text" at bounding box center [246, 36] width 97 height 12
type input "77-10952-CN"
click at [300, 37] on icon "search button" at bounding box center [302, 36] width 8 height 8
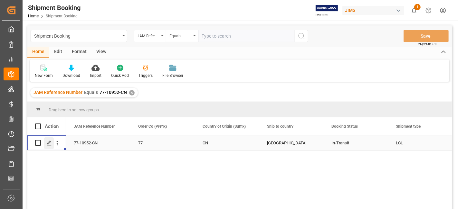
click at [49, 144] on icon "Press SPACE to select this row." at bounding box center [49, 143] width 5 height 5
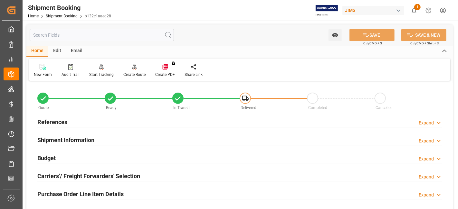
click at [99, 138] on div "Shipment Information Expand" at bounding box center [239, 140] width 404 height 12
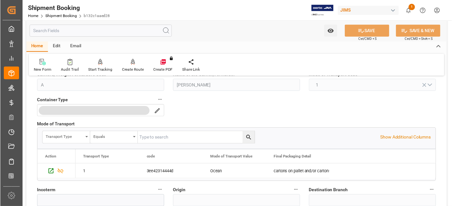
scroll to position [179, 0]
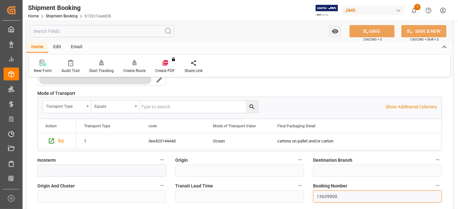
click at [326, 196] on input "13639900" at bounding box center [377, 197] width 129 height 12
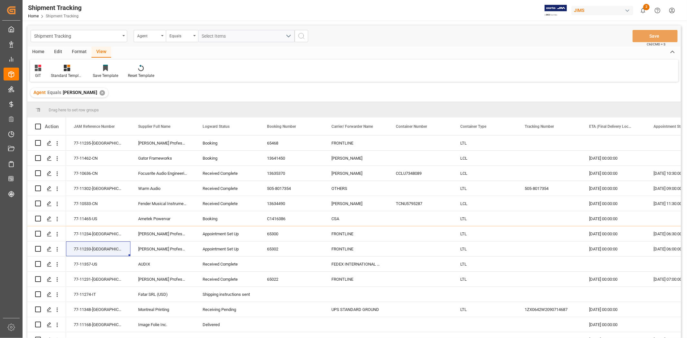
drag, startPoint x: 320, startPoint y: 74, endPoint x: 260, endPoint y: 225, distance: 162.7
click at [320, 74] on div "GIT Standard Templates Save Template Reset Template" at bounding box center [354, 71] width 648 height 22
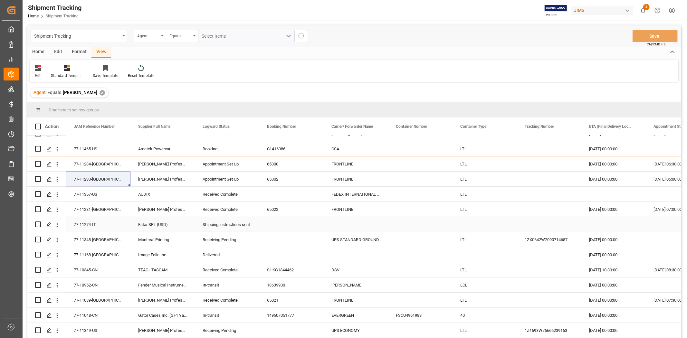
scroll to position [71, 0]
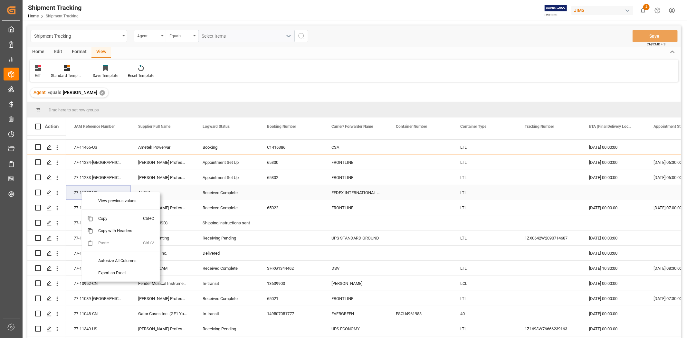
click at [76, 191] on div "77-11357-US" at bounding box center [98, 192] width 64 height 15
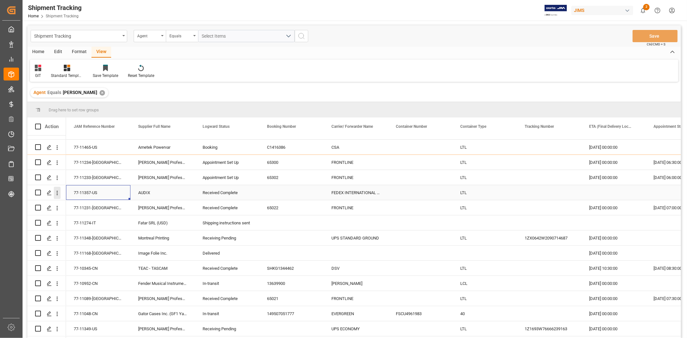
click at [57, 196] on icon "open menu" at bounding box center [57, 193] width 7 height 7
click at [81, 207] on span "Open in new tab" at bounding box center [99, 206] width 59 height 7
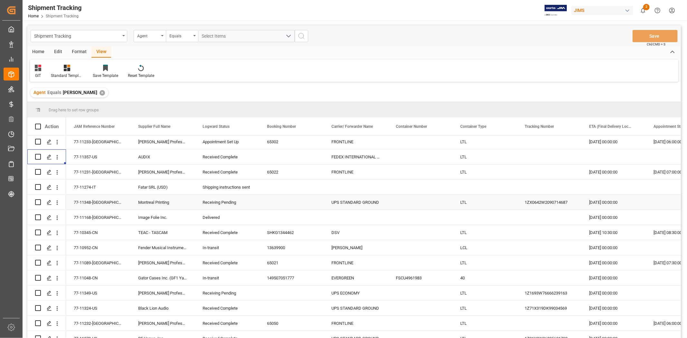
click at [226, 202] on div "Receiving Pending" at bounding box center [227, 202] width 49 height 15
click at [249, 205] on polyline "open menu" at bounding box center [247, 206] width 4 height 2
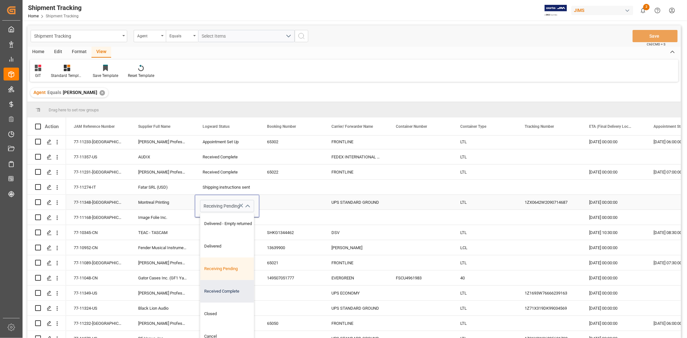
click at [231, 288] on div "Received Complete" at bounding box center [232, 291] width 65 height 23
type input "Received Complete"
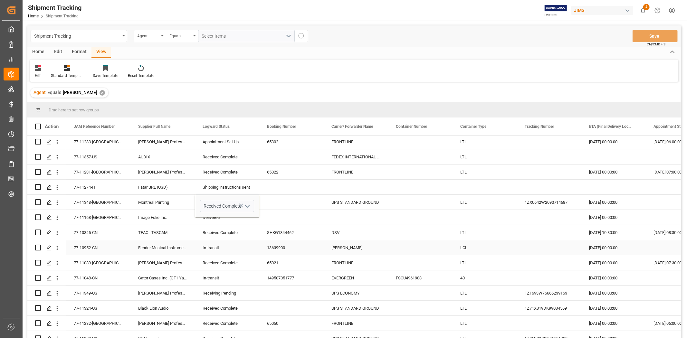
click at [210, 246] on div "In-transit" at bounding box center [227, 248] width 49 height 15
click at [642, 37] on button "Save" at bounding box center [654, 36] width 45 height 12
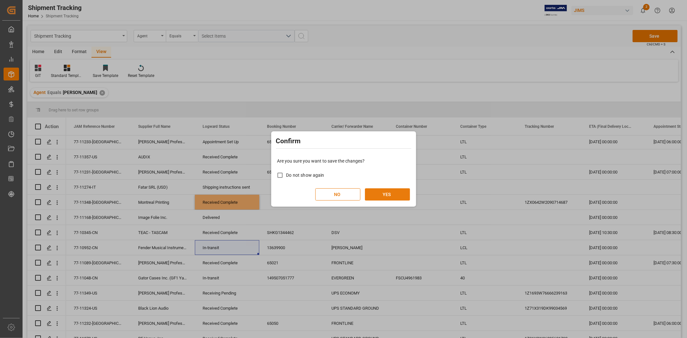
click at [392, 194] on button "YES" at bounding box center [387, 194] width 45 height 12
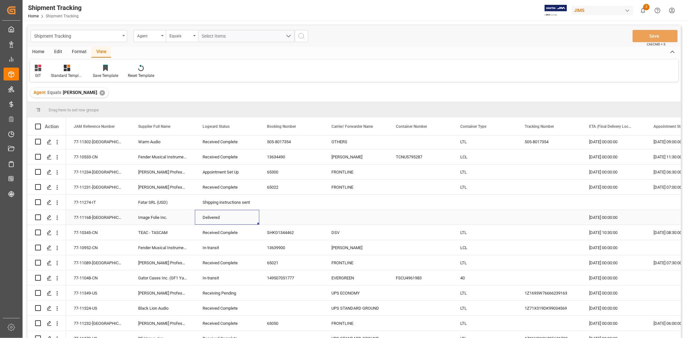
click at [224, 215] on div "Delivered" at bounding box center [227, 217] width 49 height 15
click at [222, 212] on div "Delivered" at bounding box center [227, 217] width 49 height 15
click at [221, 214] on div "Delivered" at bounding box center [227, 217] width 49 height 15
click at [210, 217] on input "Delivered" at bounding box center [227, 221] width 54 height 12
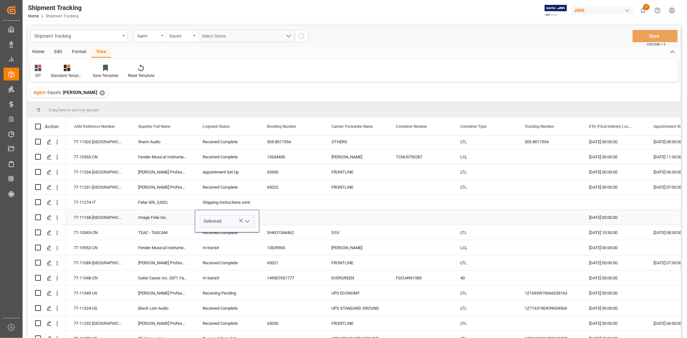
click at [248, 223] on icon "open menu" at bounding box center [247, 222] width 8 height 8
click at [234, 327] on div "Received Complete" at bounding box center [232, 324] width 65 height 23
type input "Received Complete"
click at [224, 272] on div "In-transit" at bounding box center [227, 278] width 49 height 15
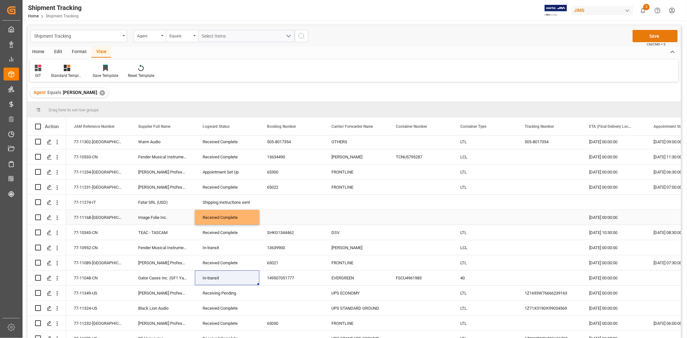
click at [651, 31] on button "Save" at bounding box center [654, 36] width 45 height 12
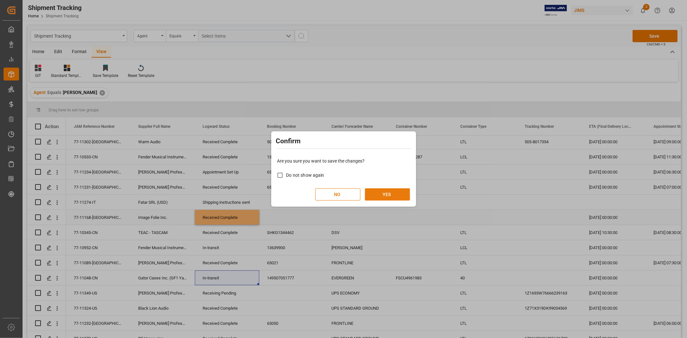
click at [390, 192] on button "YES" at bounding box center [387, 194] width 45 height 12
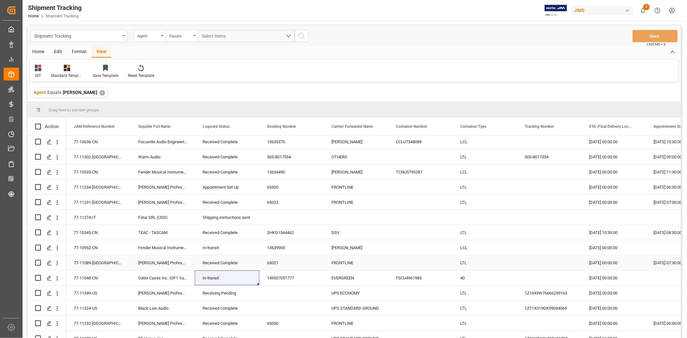
click at [222, 264] on div "Received Complete" at bounding box center [227, 263] width 49 height 15
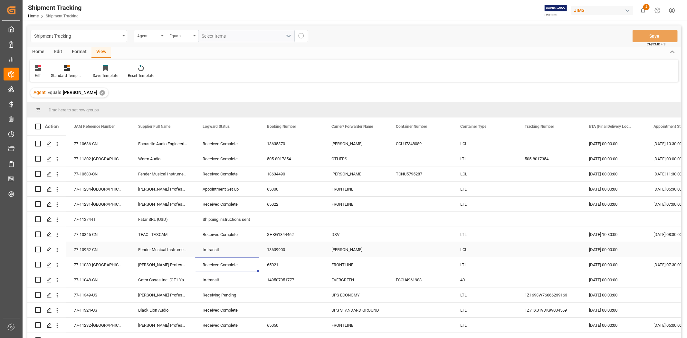
scroll to position [0, 0]
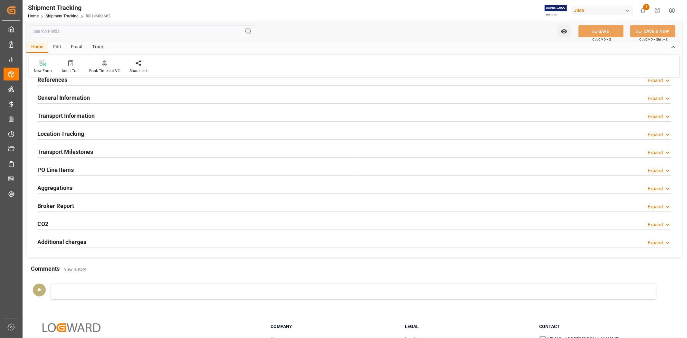
scroll to position [36, 0]
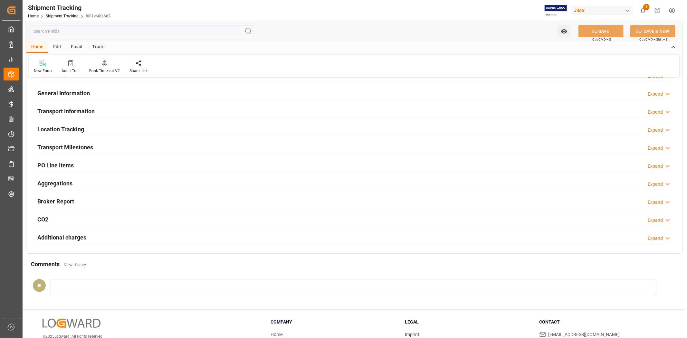
click at [111, 147] on div "Transport Milestones Expand" at bounding box center [353, 147] width 633 height 12
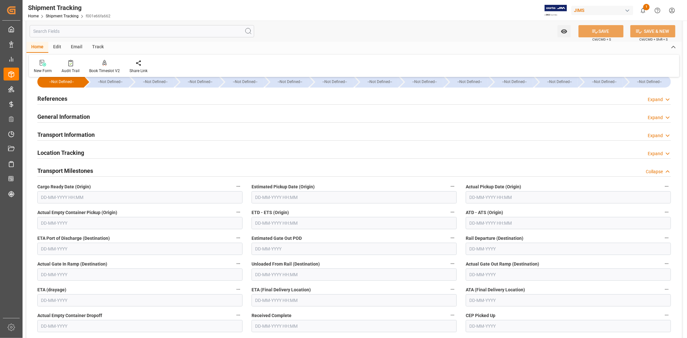
scroll to position [0, 0]
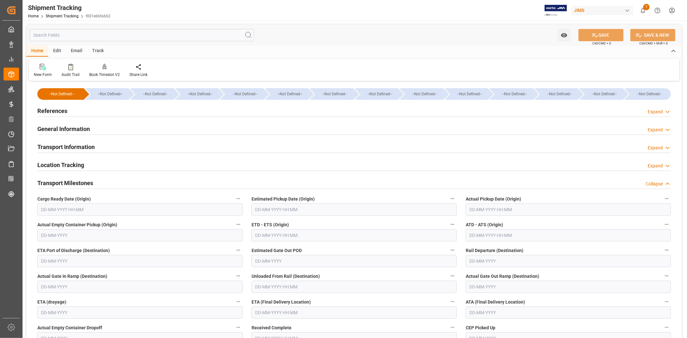
click at [85, 143] on h2 "Transport Information" at bounding box center [65, 147] width 57 height 9
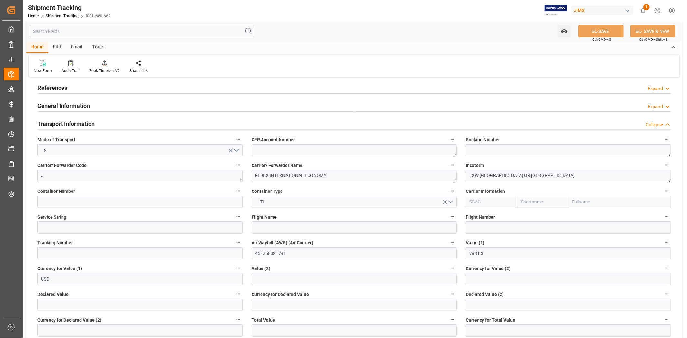
scroll to position [36, 0]
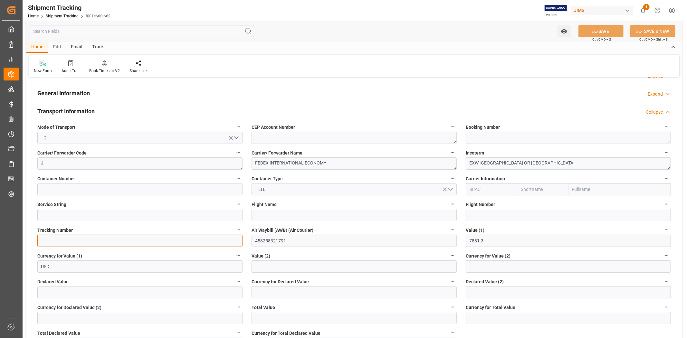
click at [43, 242] on input at bounding box center [139, 241] width 205 height 12
paste input "458258321791"
type input "458258321791"
click at [594, 30] on icon at bounding box center [595, 31] width 7 height 7
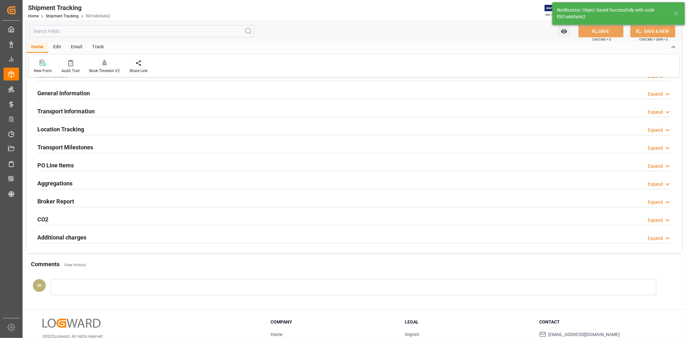
click at [108, 144] on div "Transport Milestones Expand" at bounding box center [353, 147] width 633 height 12
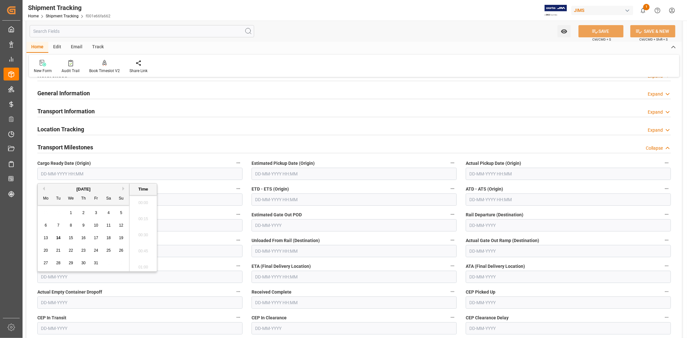
click at [131, 172] on input "text" at bounding box center [139, 174] width 205 height 12
click at [52, 214] on div "29 30 1 2 3 4 5" at bounding box center [84, 213] width 88 height 13
click at [59, 225] on span "7" at bounding box center [58, 225] width 2 height 5
type input "[DATE] 00:00"
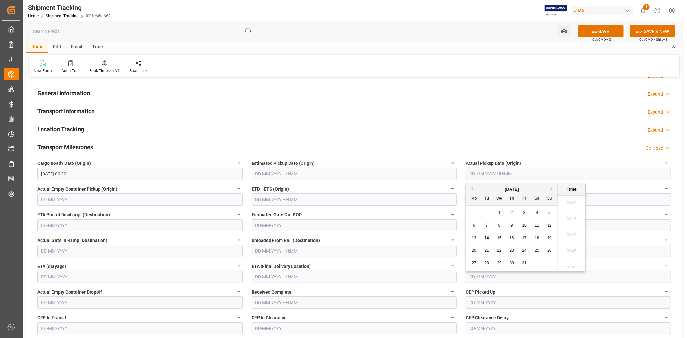
click at [497, 173] on input "text" at bounding box center [568, 174] width 205 height 12
click at [488, 213] on div "29 30 1 2 3 4 5" at bounding box center [512, 213] width 88 height 13
click at [487, 228] on div "7" at bounding box center [487, 226] width 8 height 8
type input "[DATE] 00:00"
click at [391, 191] on label "ETD - ETS (Origin)" at bounding box center [354, 189] width 205 height 9
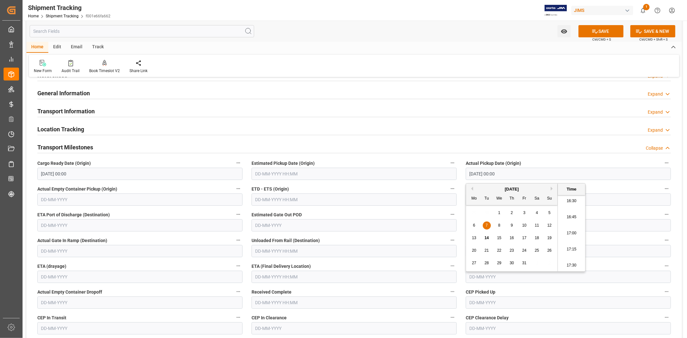
click at [448, 191] on button "ETD - ETS (Origin)" at bounding box center [452, 189] width 8 height 8
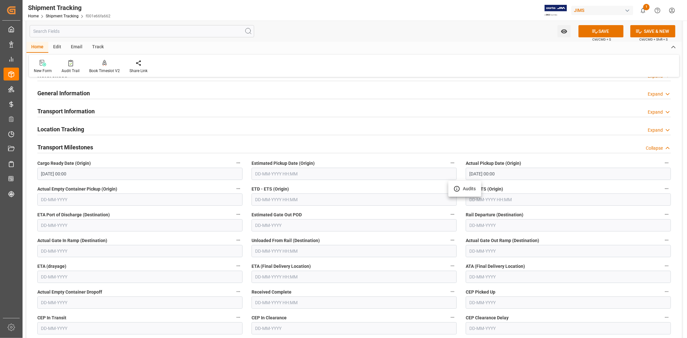
click at [279, 198] on div at bounding box center [343, 169] width 687 height 338
click at [265, 199] on input "text" at bounding box center [354, 200] width 205 height 12
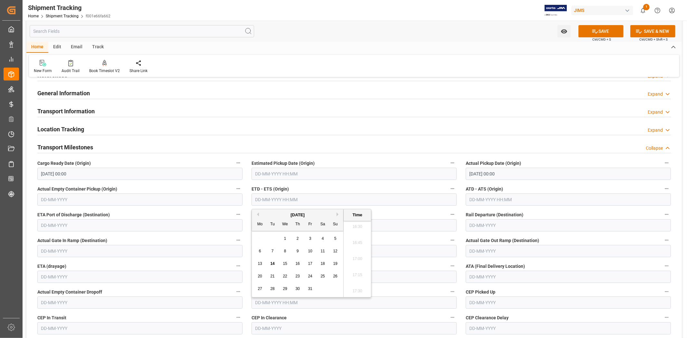
click at [272, 249] on span "7" at bounding box center [272, 251] width 2 height 5
type input "07-10-2025 00:00"
click at [381, 185] on label "ETD - ETS (Origin)" at bounding box center [354, 189] width 205 height 9
click at [448, 185] on button "ETD - ETS (Origin)" at bounding box center [452, 189] width 8 height 8
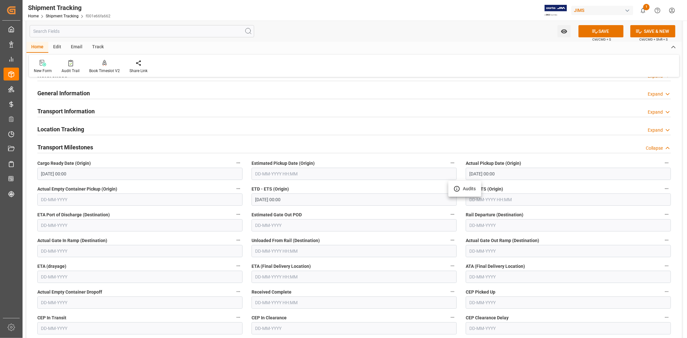
click at [278, 278] on div at bounding box center [343, 169] width 687 height 338
click at [271, 276] on input "text" at bounding box center [354, 277] width 205 height 12
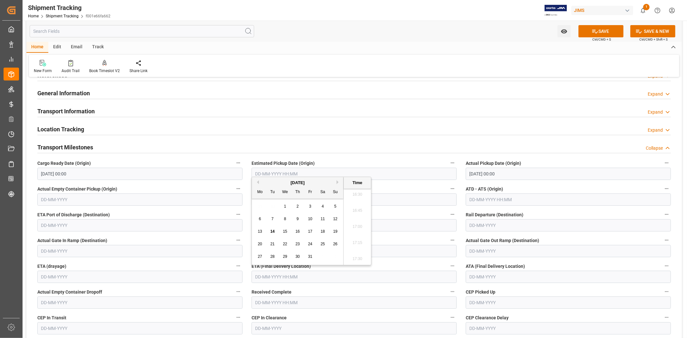
click at [267, 226] on div "13 14 15 16 17 18 19" at bounding box center [298, 231] width 88 height 13
click at [311, 219] on span "10" at bounding box center [310, 219] width 4 height 5
type input "10-10-2025 00:00"
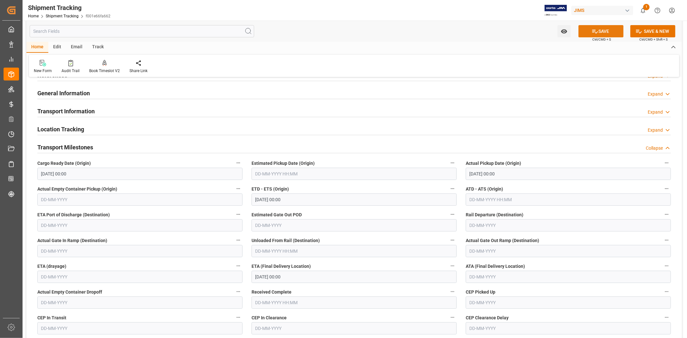
click at [590, 32] on button "SAVE" at bounding box center [600, 31] width 45 height 12
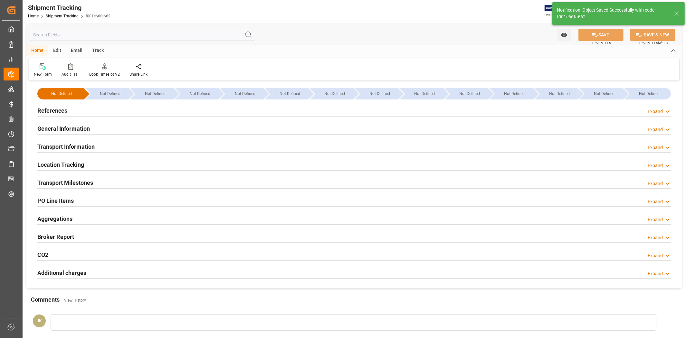
scroll to position [0, 0]
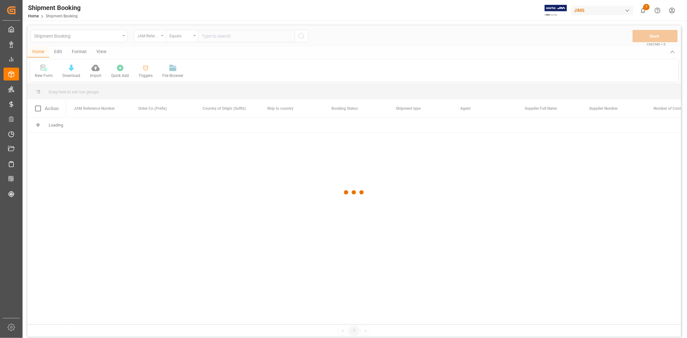
click at [218, 36] on div at bounding box center [353, 192] width 653 height 334
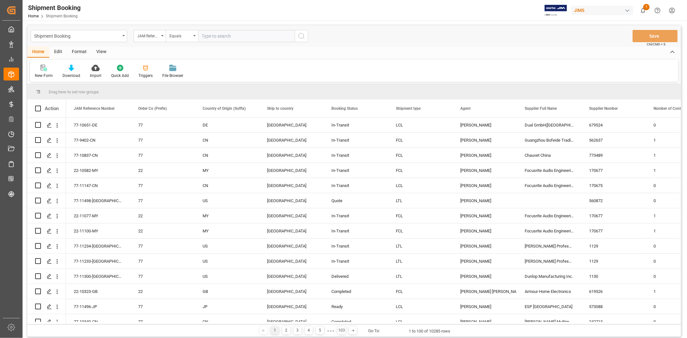
click at [221, 37] on input "text" at bounding box center [246, 36] width 97 height 12
paste input "77-11357-US"
type input "77-11357-US"
click at [306, 37] on button "search button" at bounding box center [302, 36] width 14 height 12
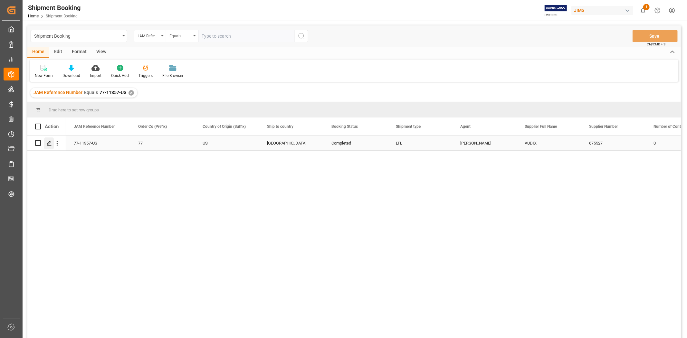
click at [50, 144] on icon "Press SPACE to select this row." at bounding box center [49, 143] width 5 height 5
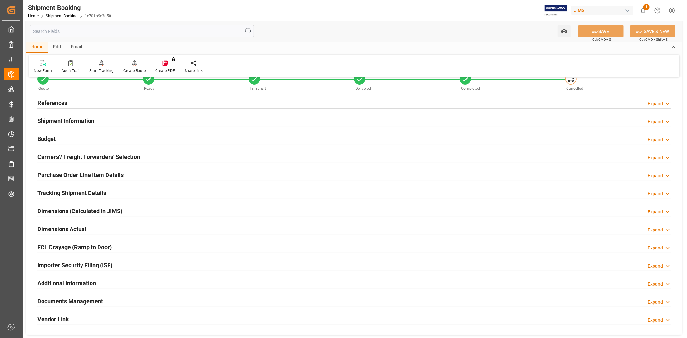
scroll to position [107, 0]
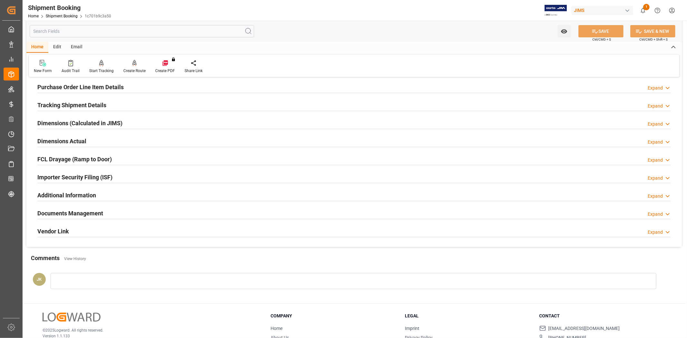
click at [106, 214] on div "Documents Management Expand" at bounding box center [353, 213] width 633 height 12
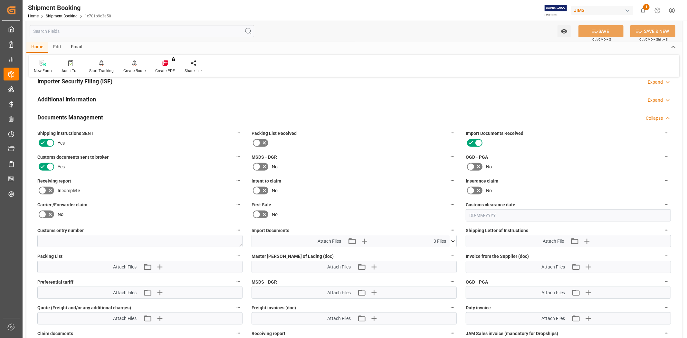
scroll to position [214, 0]
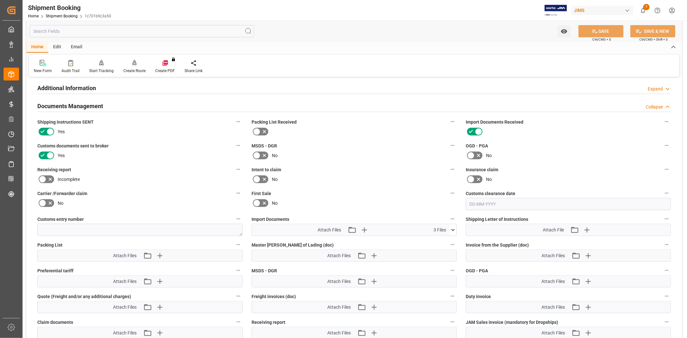
click at [454, 231] on icon at bounding box center [453, 230] width 7 height 7
click at [434, 253] on icon at bounding box center [435, 255] width 7 height 7
drag, startPoint x: 594, startPoint y: 156, endPoint x: 565, endPoint y: 155, distance: 28.7
click at [593, 156] on div "No" at bounding box center [568, 155] width 205 height 10
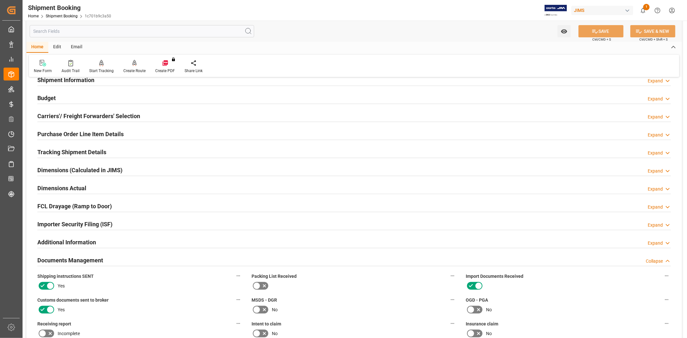
scroll to position [36, 0]
